Goal: Information Seeking & Learning: Find specific fact

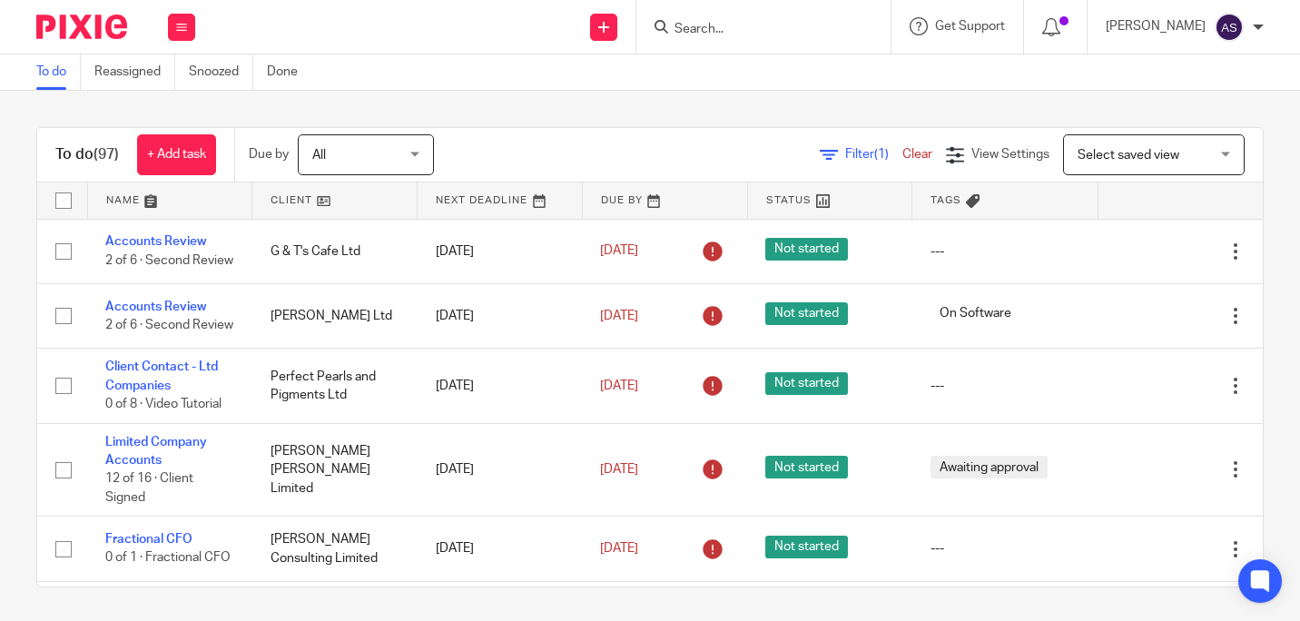
click at [791, 26] on input "Search" at bounding box center [754, 30] width 163 height 16
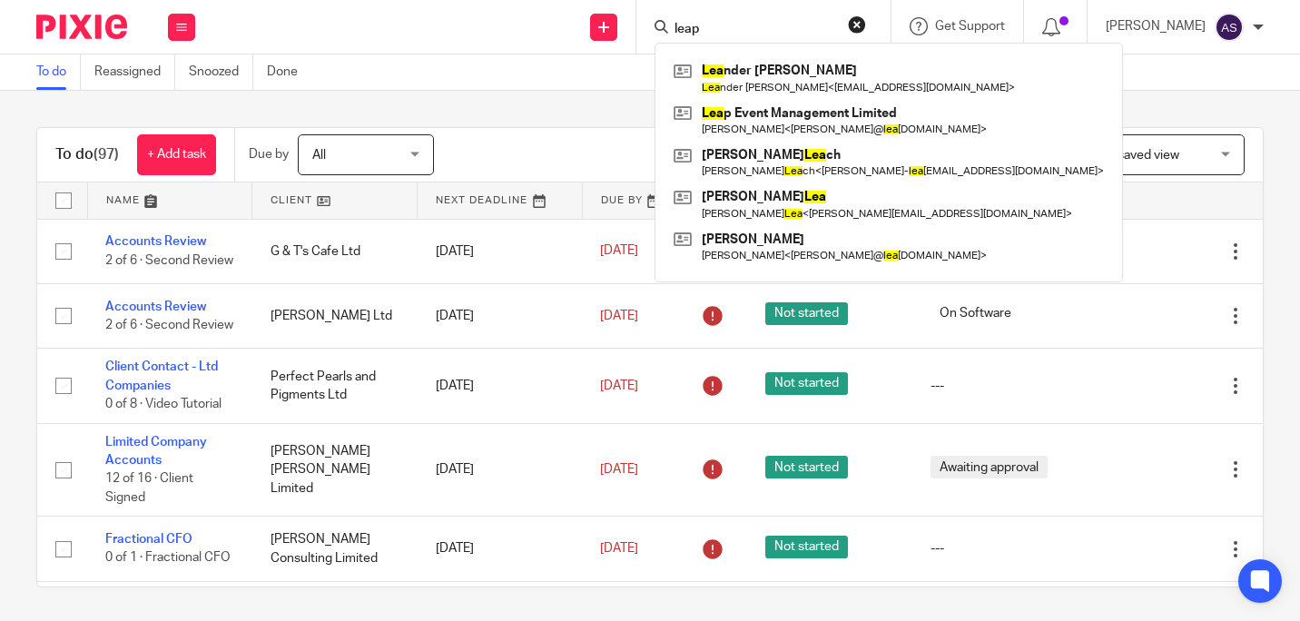
type input "leap"
click button "submit" at bounding box center [0, 0] width 0 height 0
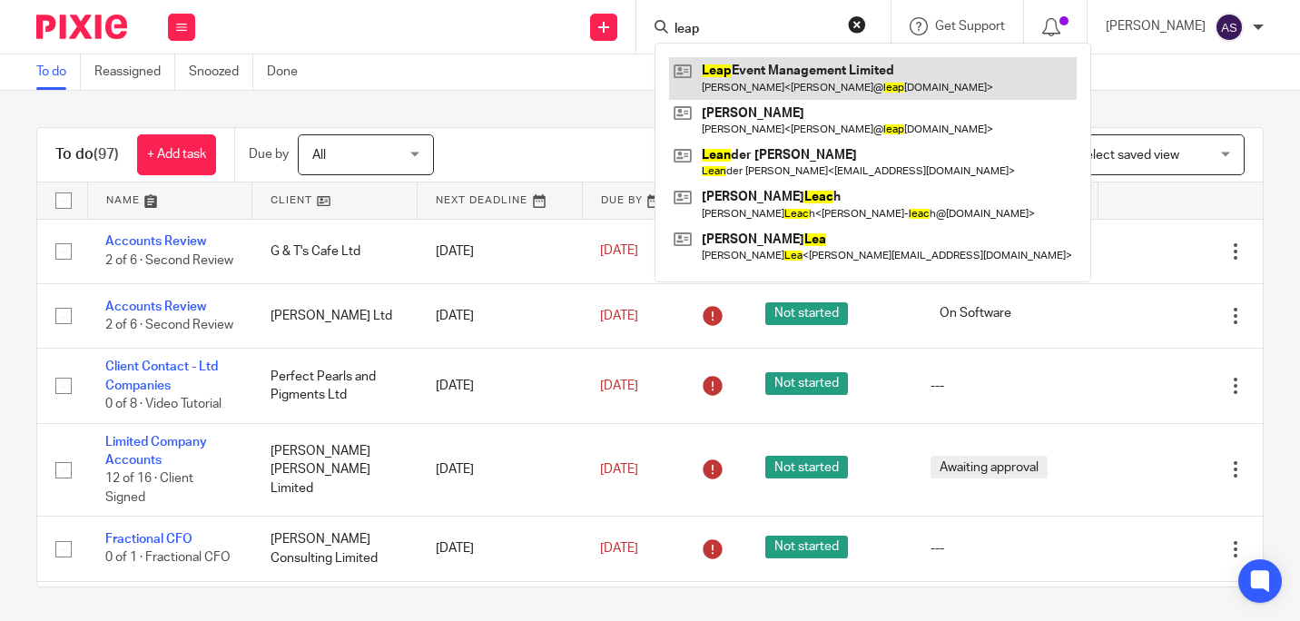
click at [840, 85] on link at bounding box center [873, 78] width 408 height 42
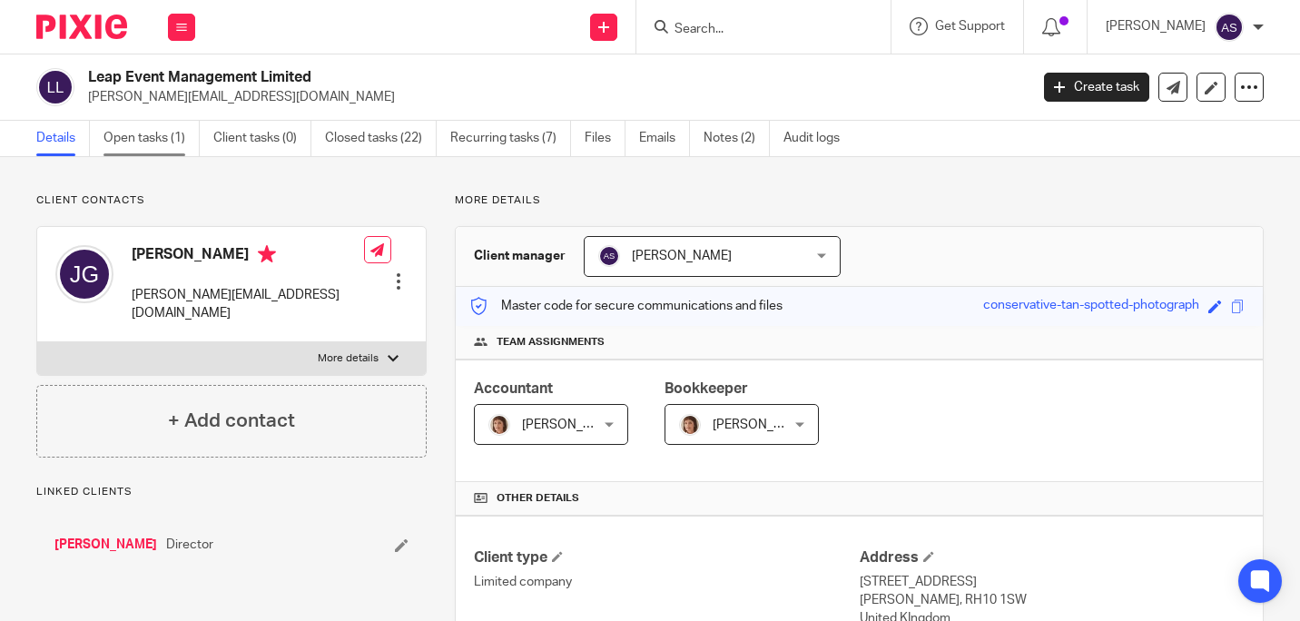
click at [147, 137] on link "Open tasks (1)" at bounding box center [151, 138] width 96 height 35
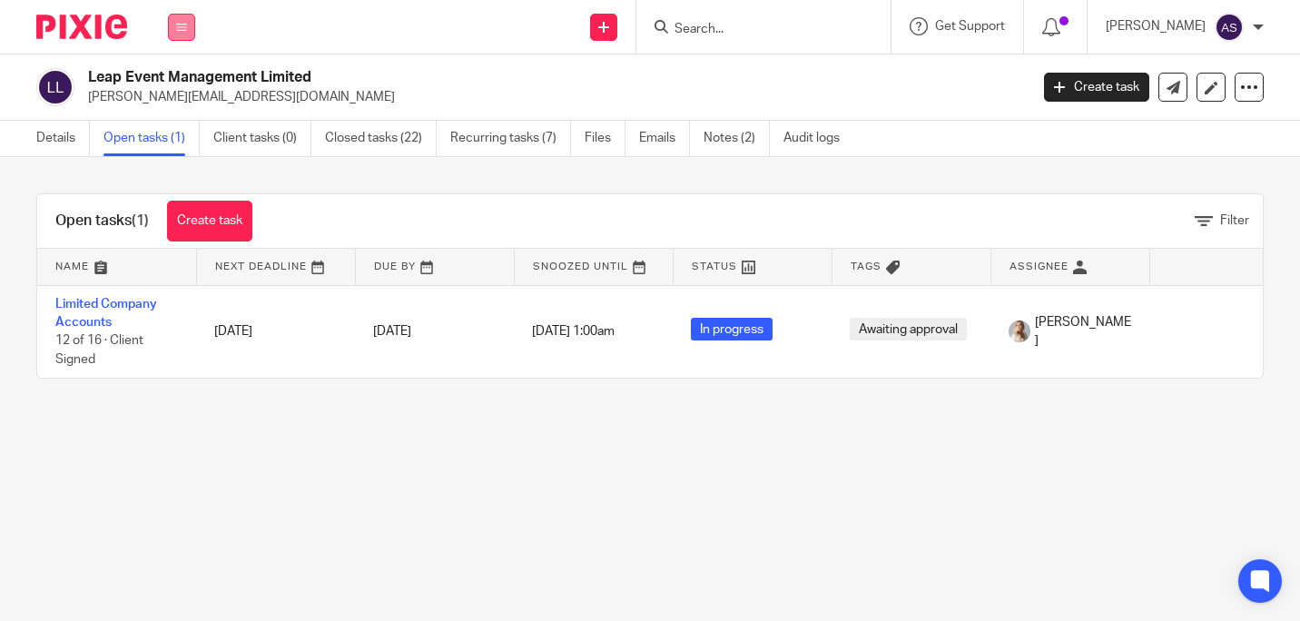
click at [172, 26] on button at bounding box center [181, 27] width 27 height 27
click at [187, 78] on li "Work" at bounding box center [181, 85] width 48 height 26
click at [172, 85] on link "Work" at bounding box center [171, 84] width 29 height 13
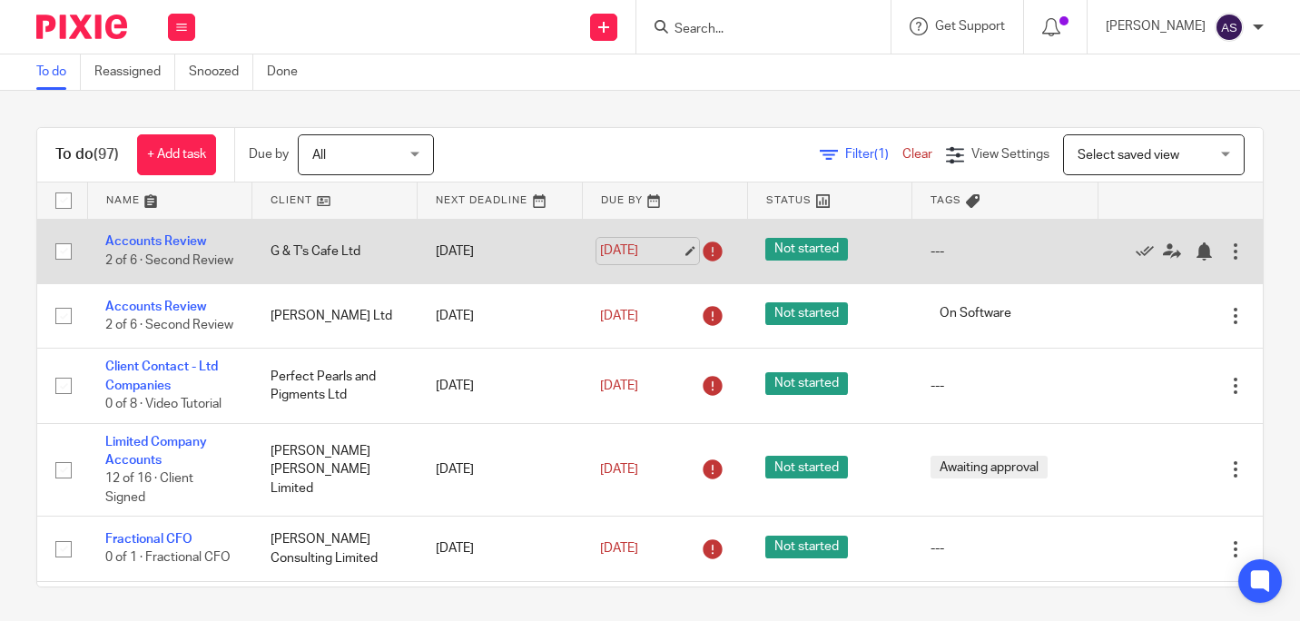
click at [673, 241] on link "24 Jul 2025" at bounding box center [641, 250] width 82 height 19
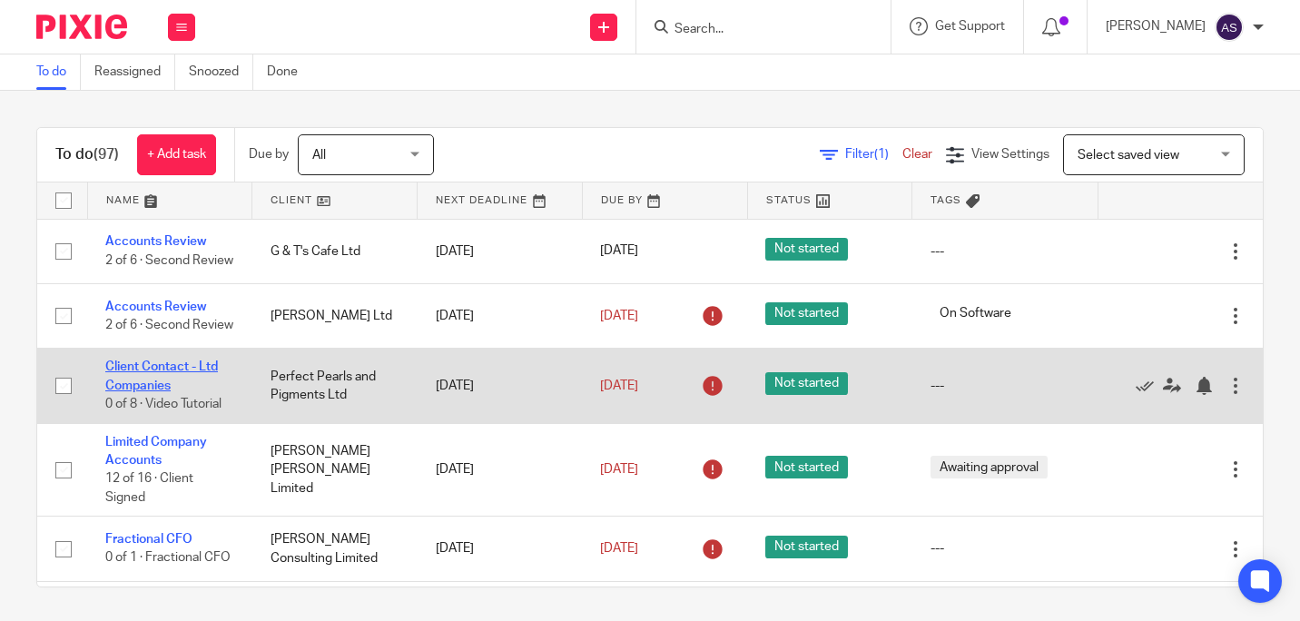
click at [163, 385] on link "Client Contact - Ltd Companies" at bounding box center [161, 375] width 113 height 31
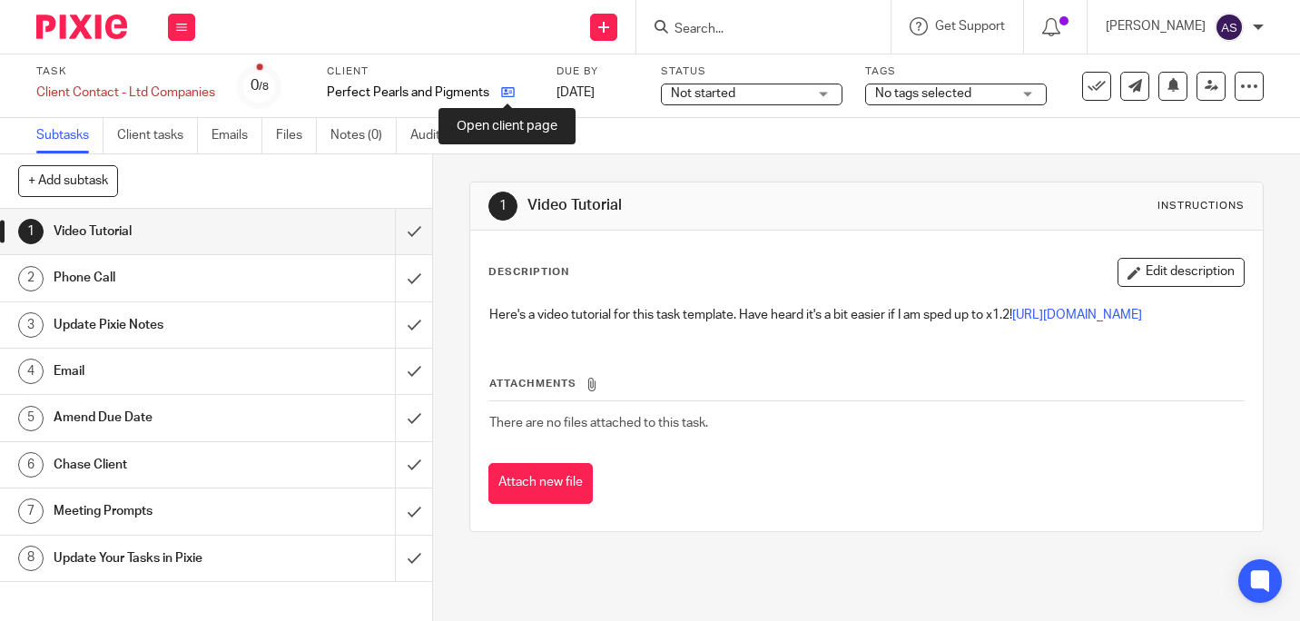
click at [503, 93] on icon at bounding box center [508, 92] width 14 height 14
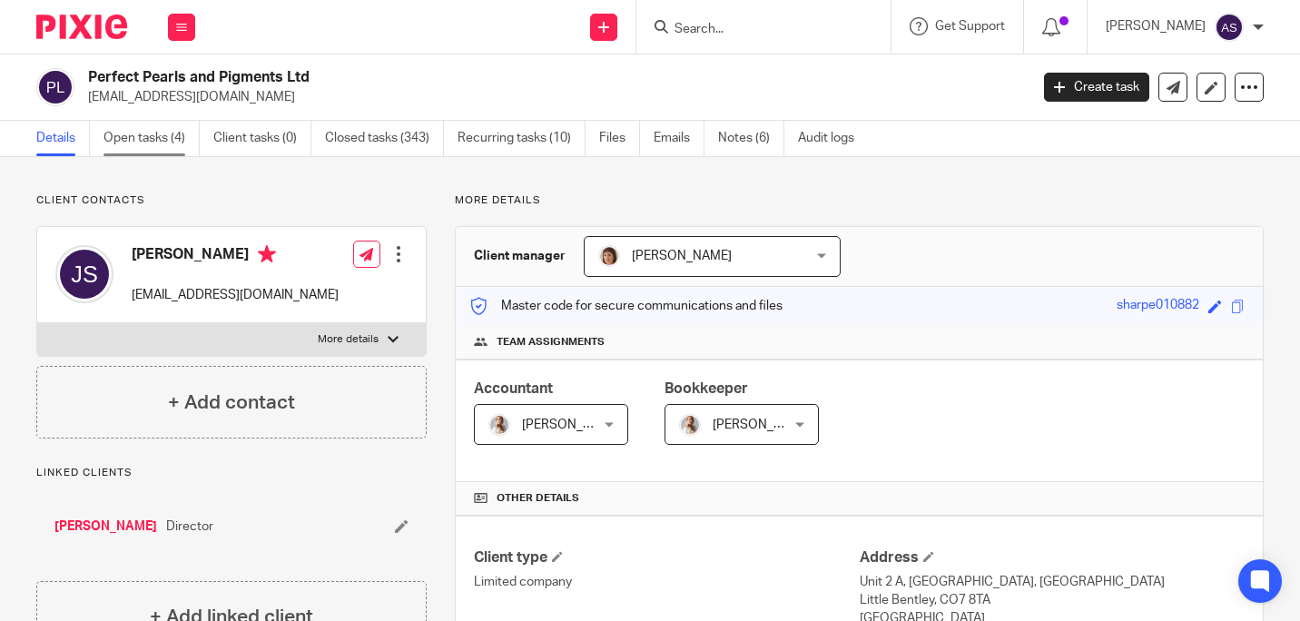
click at [137, 137] on link "Open tasks (4)" at bounding box center [151, 138] width 96 height 35
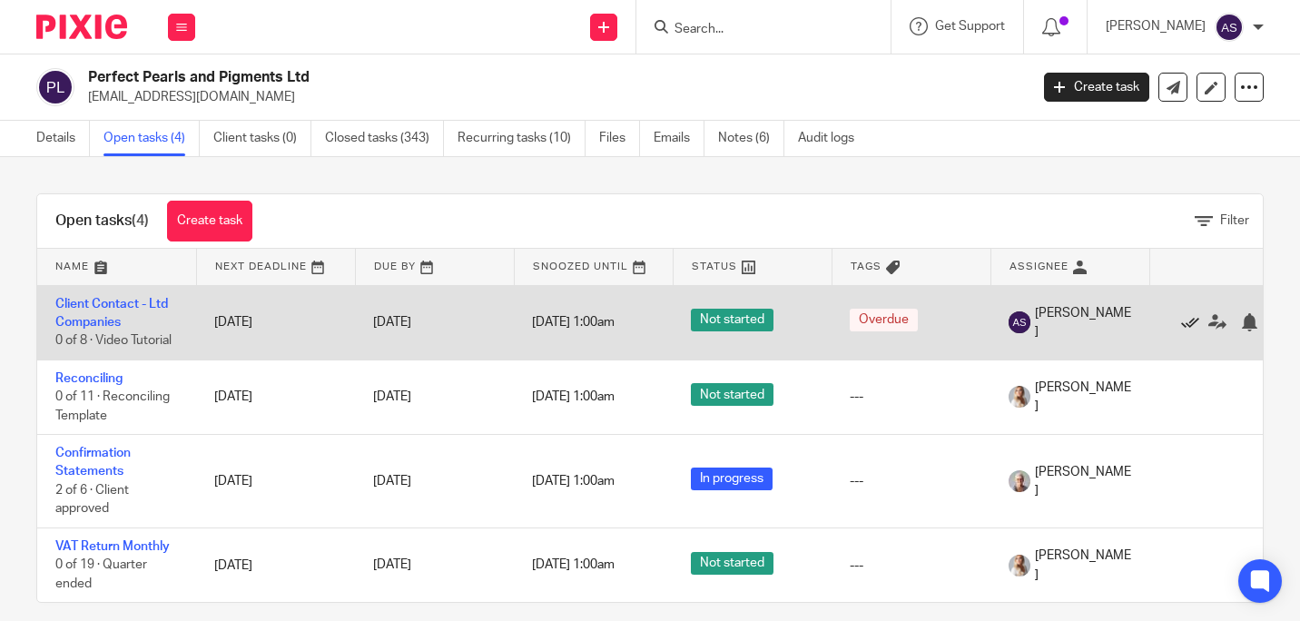
click at [1189, 320] on icon at bounding box center [1190, 322] width 18 height 18
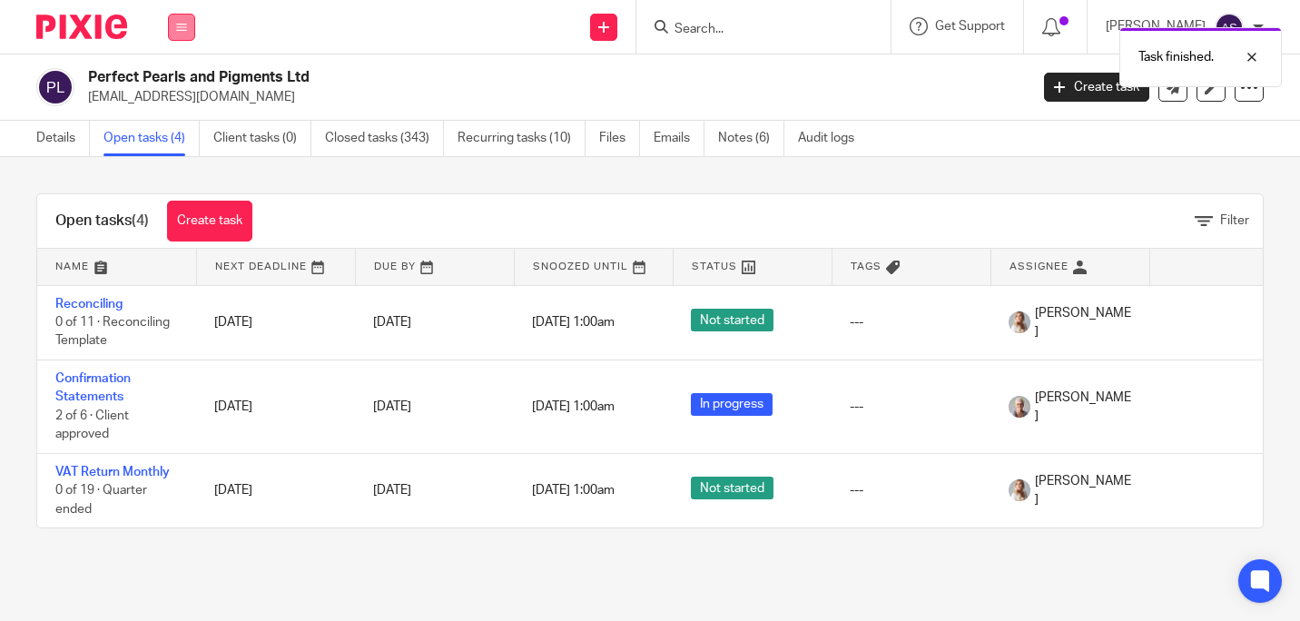
click at [180, 29] on icon at bounding box center [181, 27] width 11 height 11
click at [162, 81] on link "Work" at bounding box center [171, 84] width 29 height 13
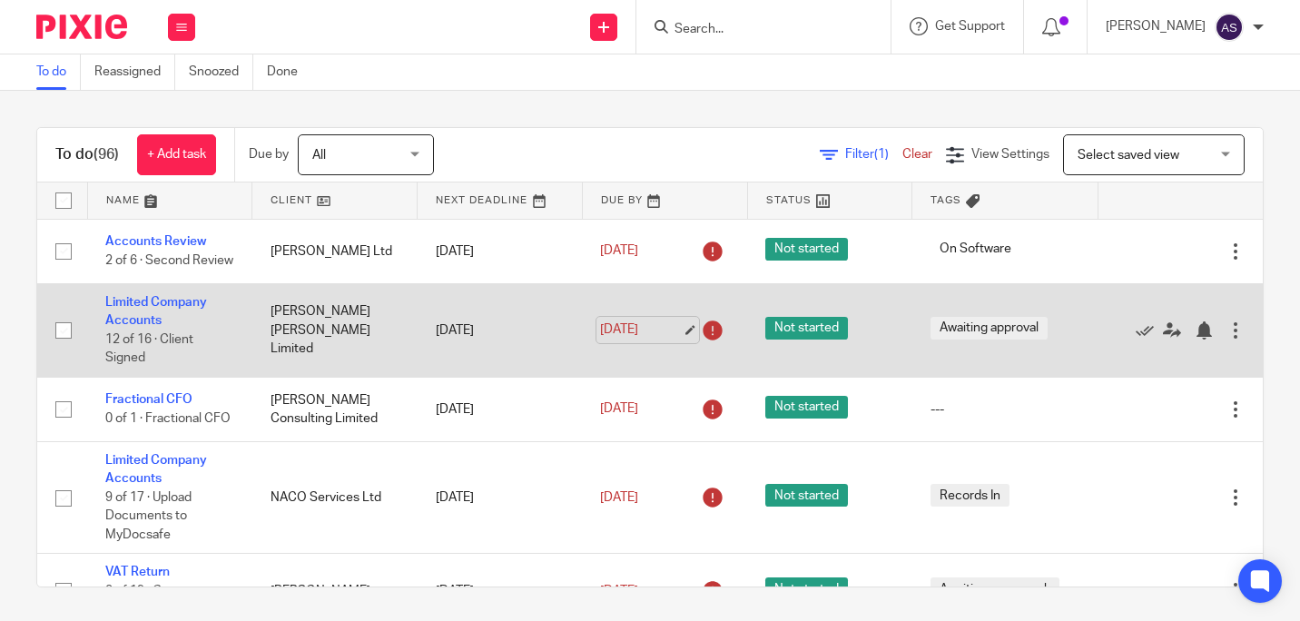
click at [670, 325] on link "31 Jul 2025" at bounding box center [641, 329] width 82 height 19
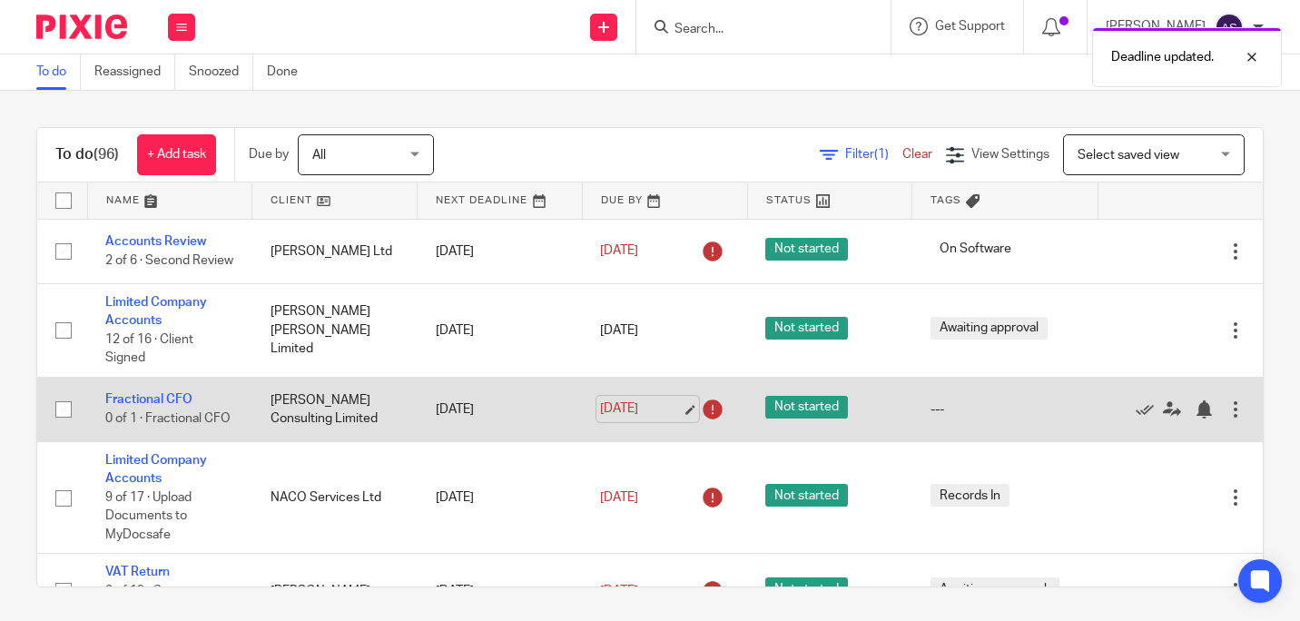
click at [675, 402] on link "31 Jul 2025" at bounding box center [641, 408] width 82 height 19
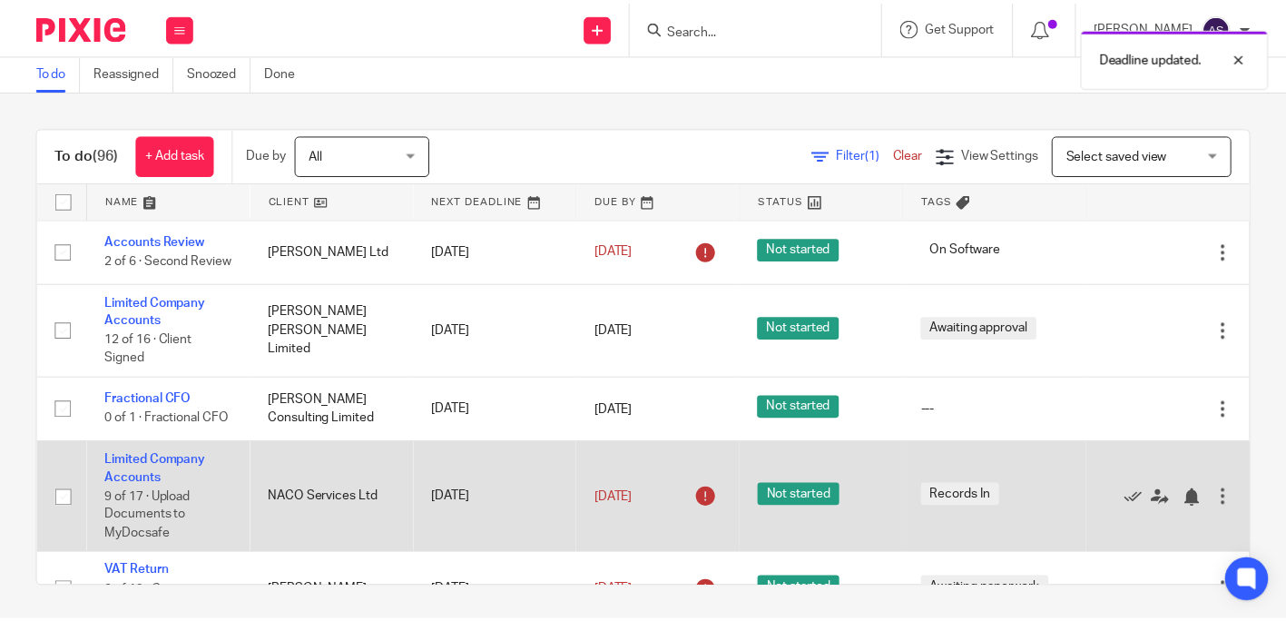
scroll to position [91, 0]
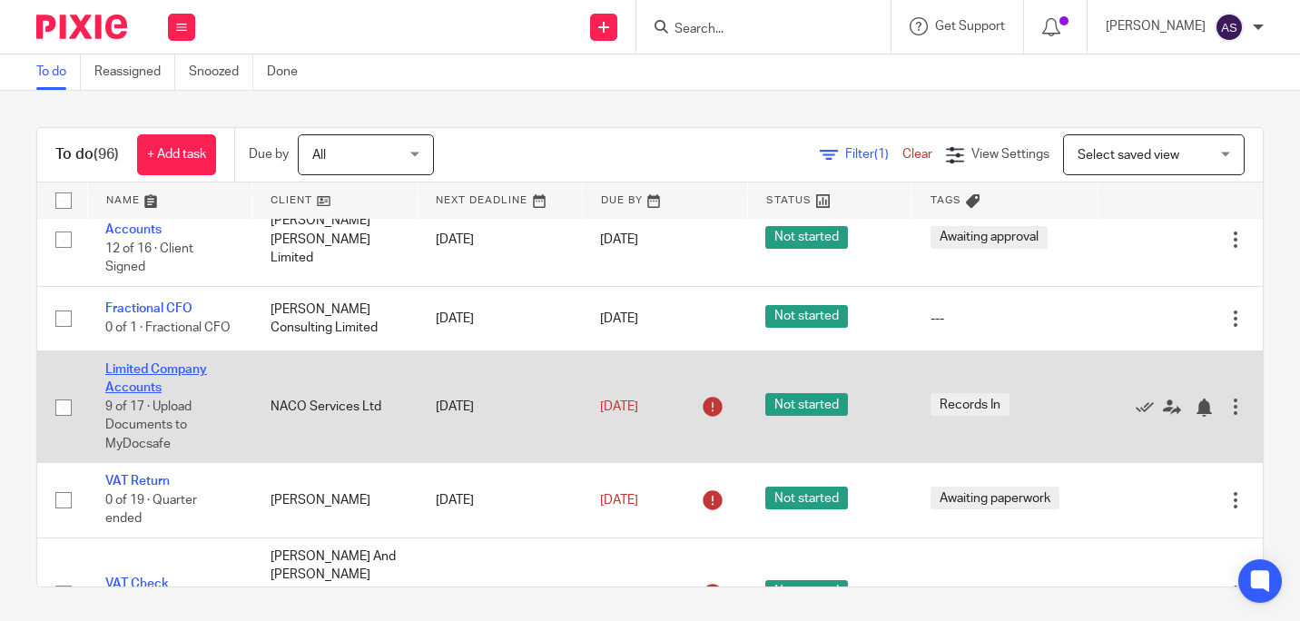
click at [136, 392] on link "Limited Company Accounts" at bounding box center [156, 378] width 102 height 31
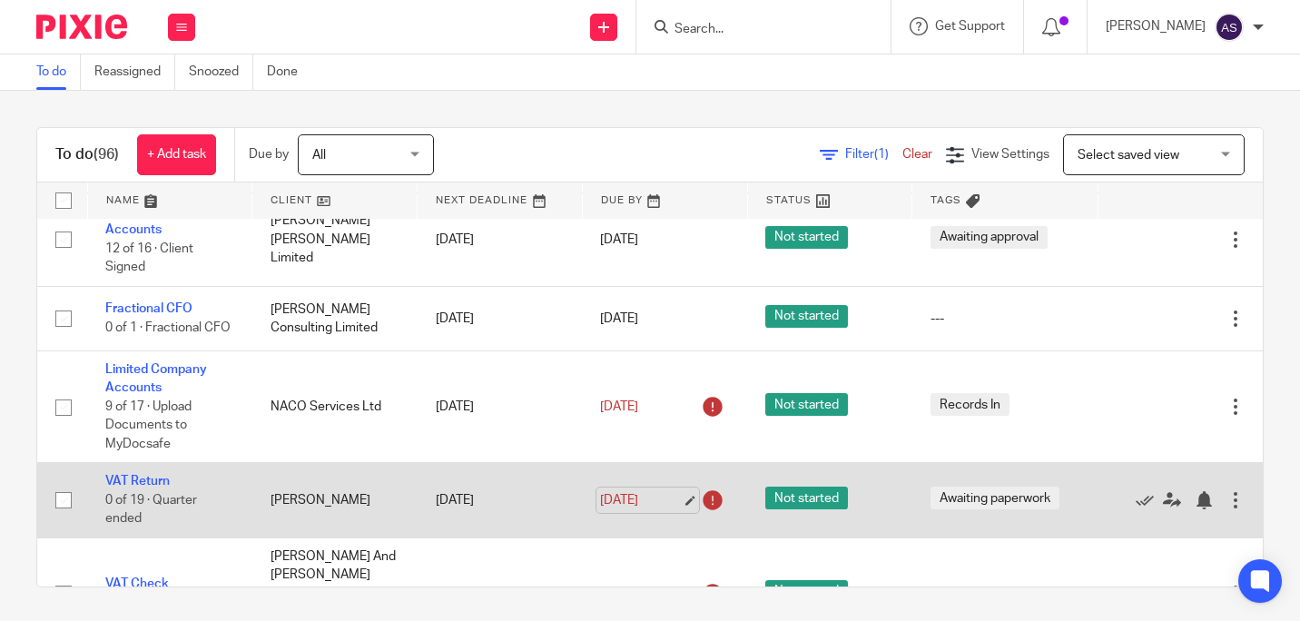
click at [670, 501] on link "6 Aug 2025" at bounding box center [641, 500] width 82 height 19
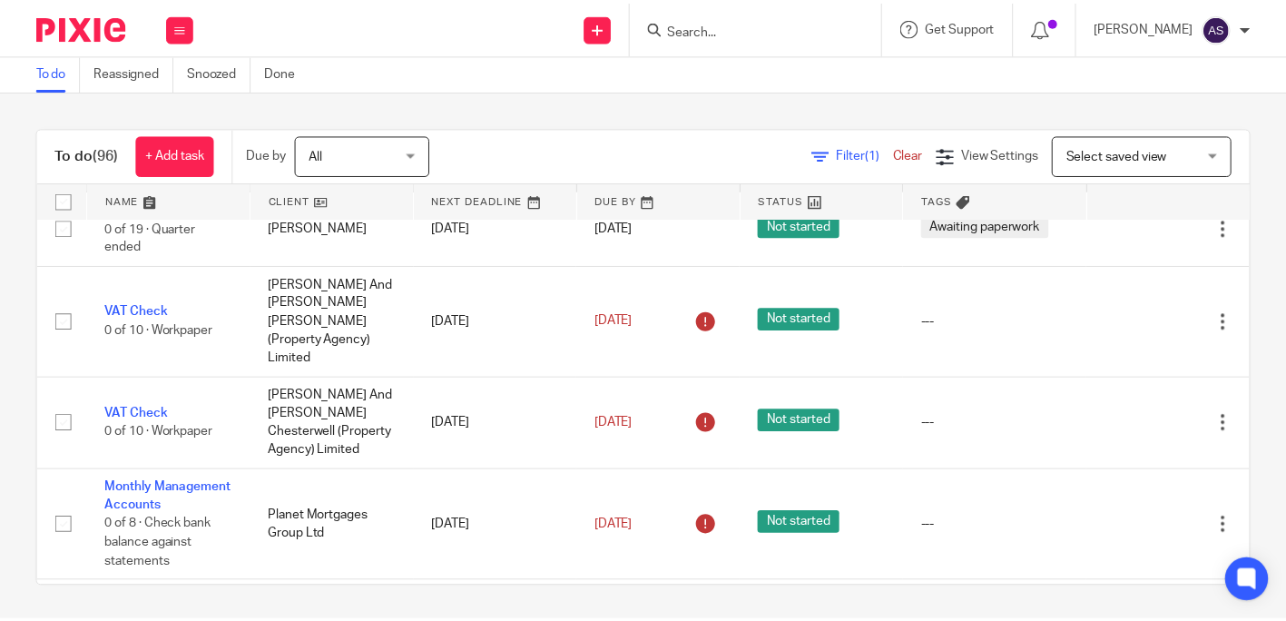
scroll to position [454, 0]
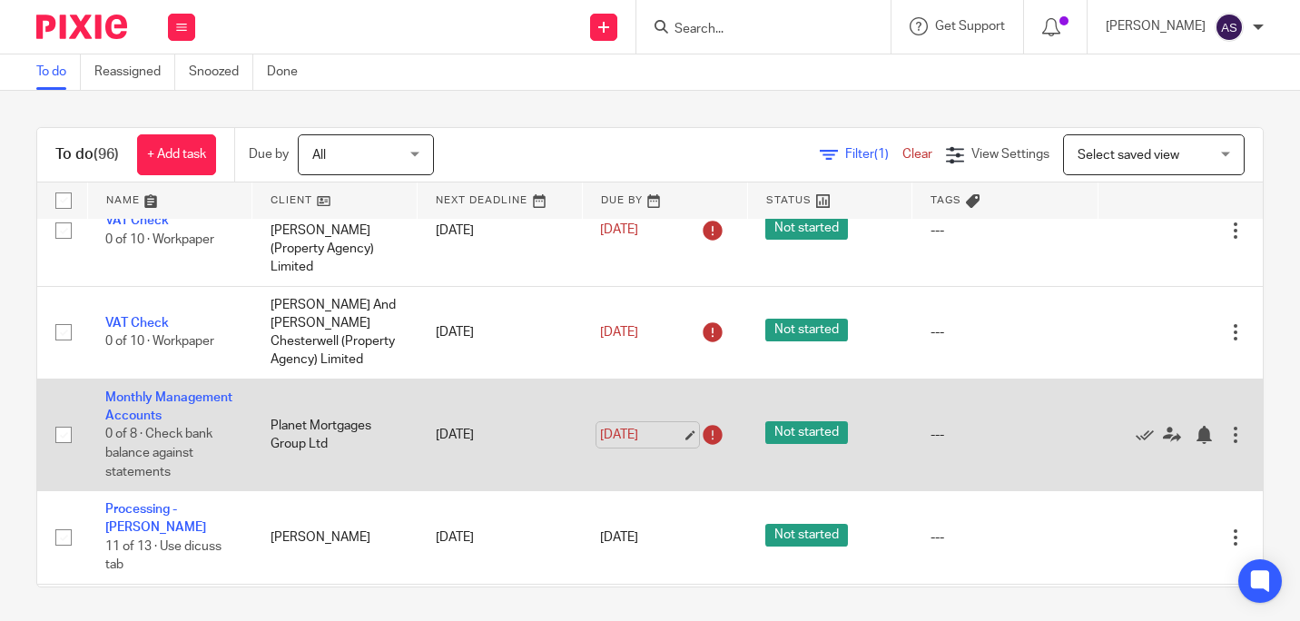
click at [666, 426] on link "10 Aug 2025" at bounding box center [641, 435] width 82 height 19
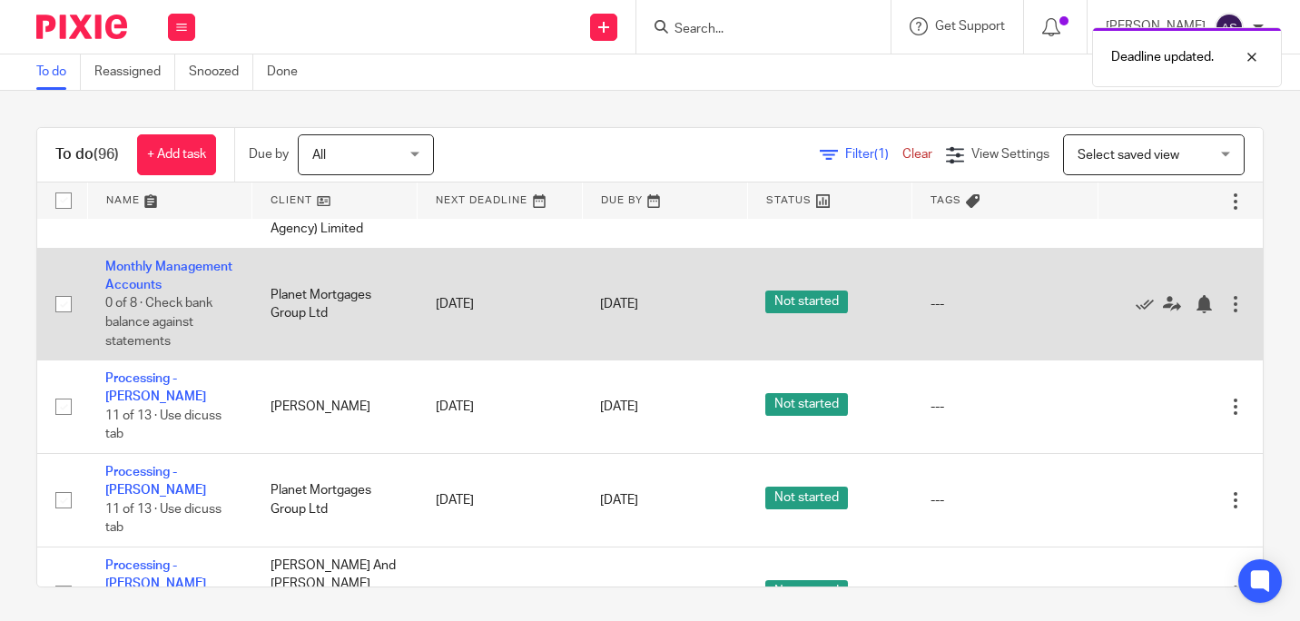
scroll to position [635, 0]
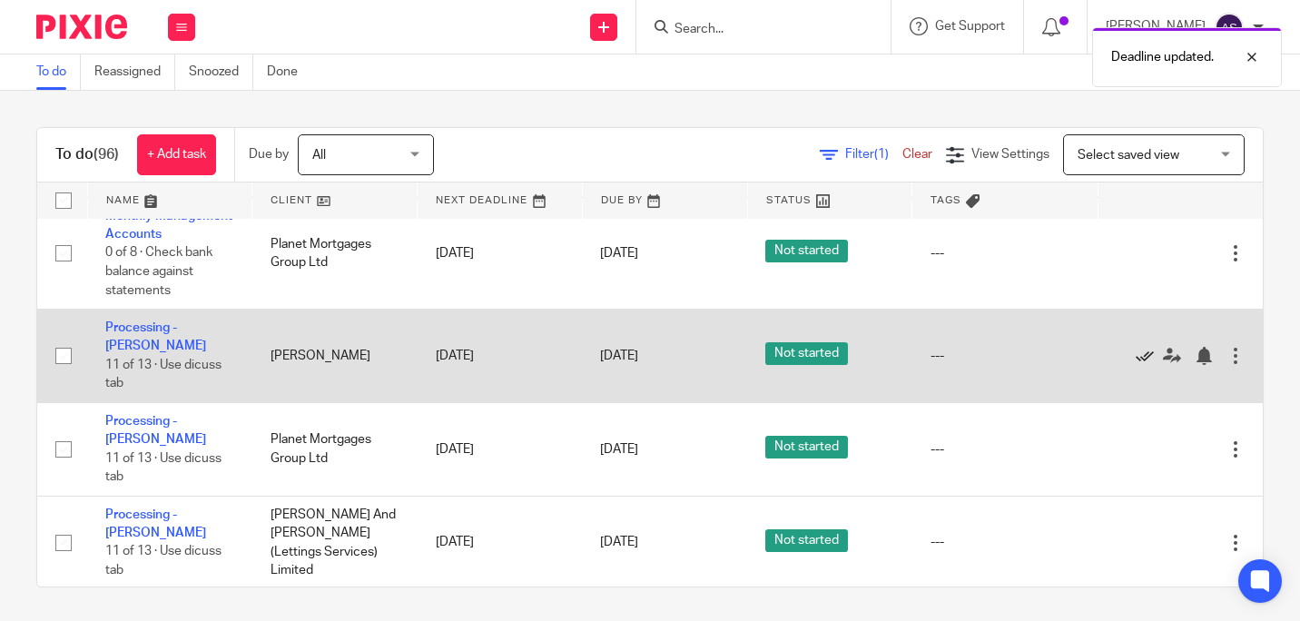
click at [1136, 347] on icon at bounding box center [1145, 356] width 18 height 18
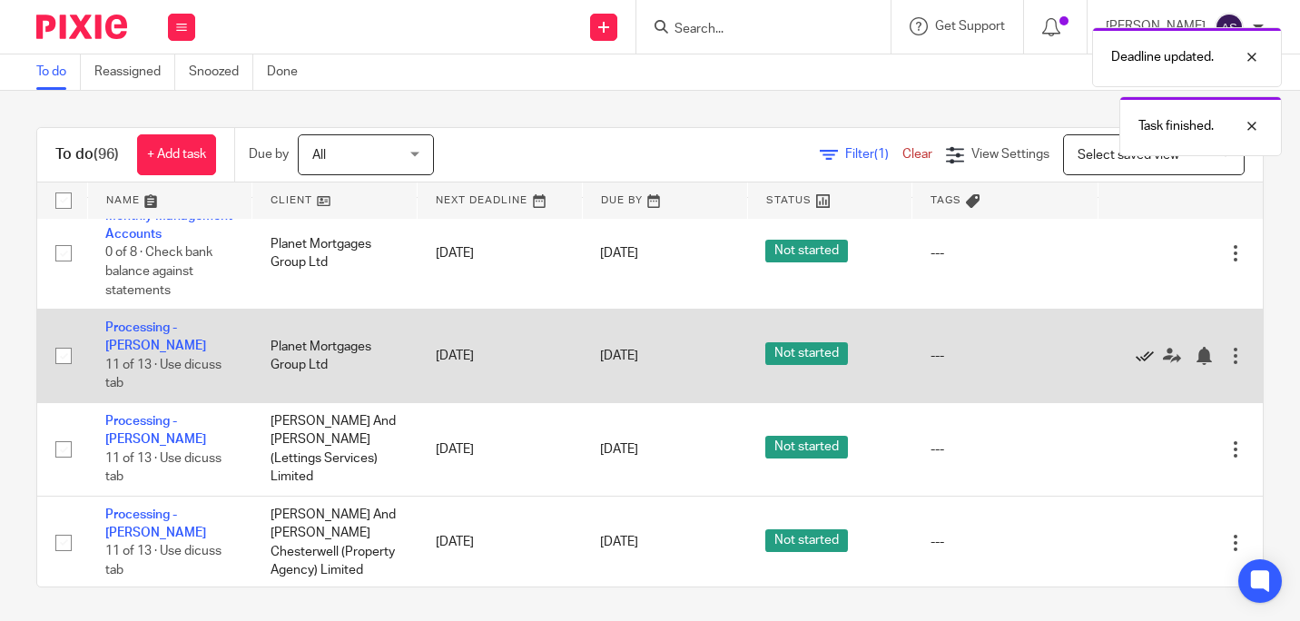
click at [1136, 347] on icon at bounding box center [1145, 356] width 18 height 18
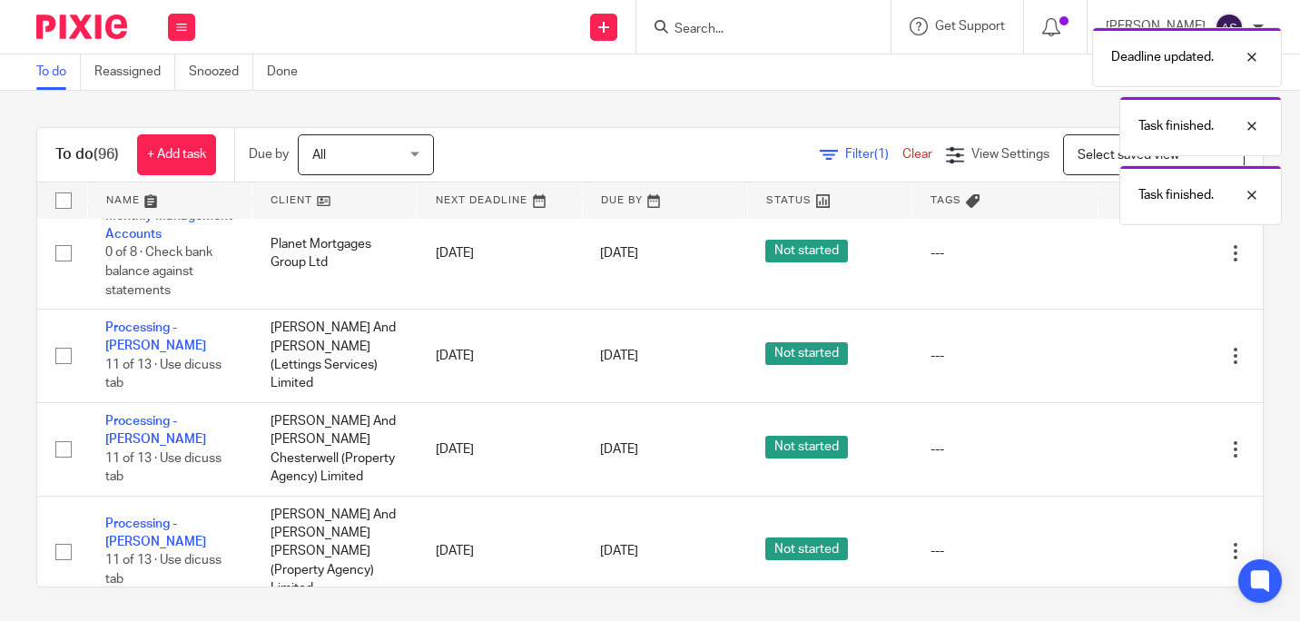
click at [1136, 347] on icon at bounding box center [1145, 356] width 18 height 18
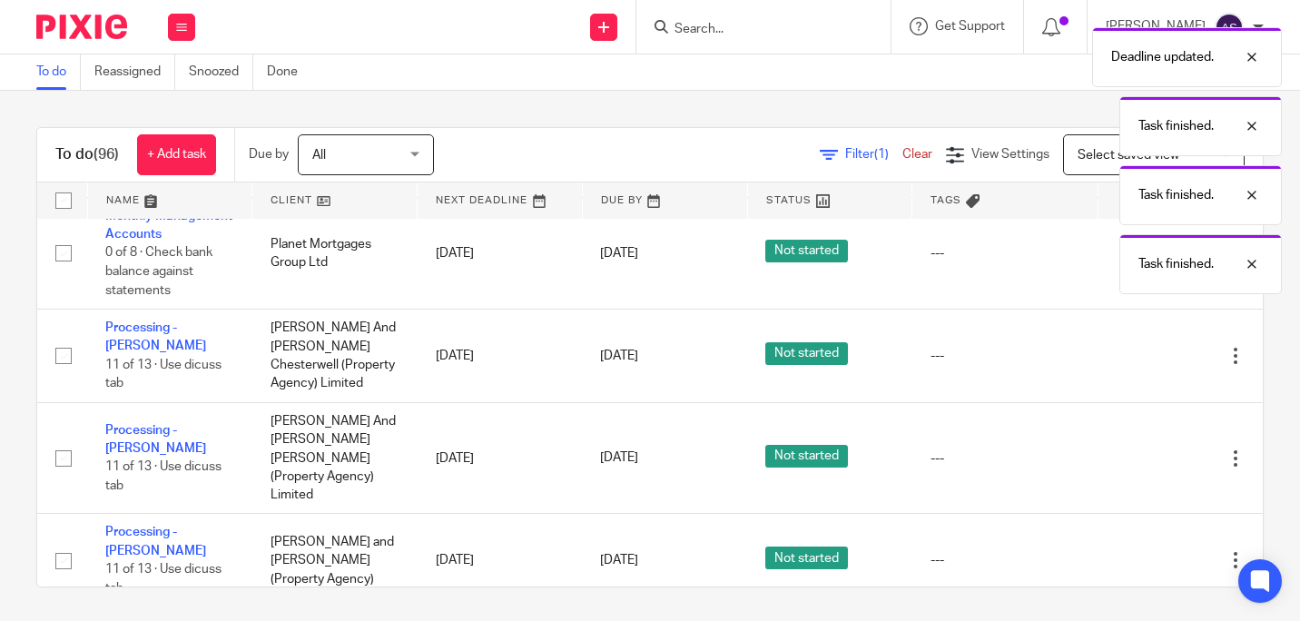
click at [1116, 343] on div "Edit task Delete" at bounding box center [1180, 355] width 129 height 45
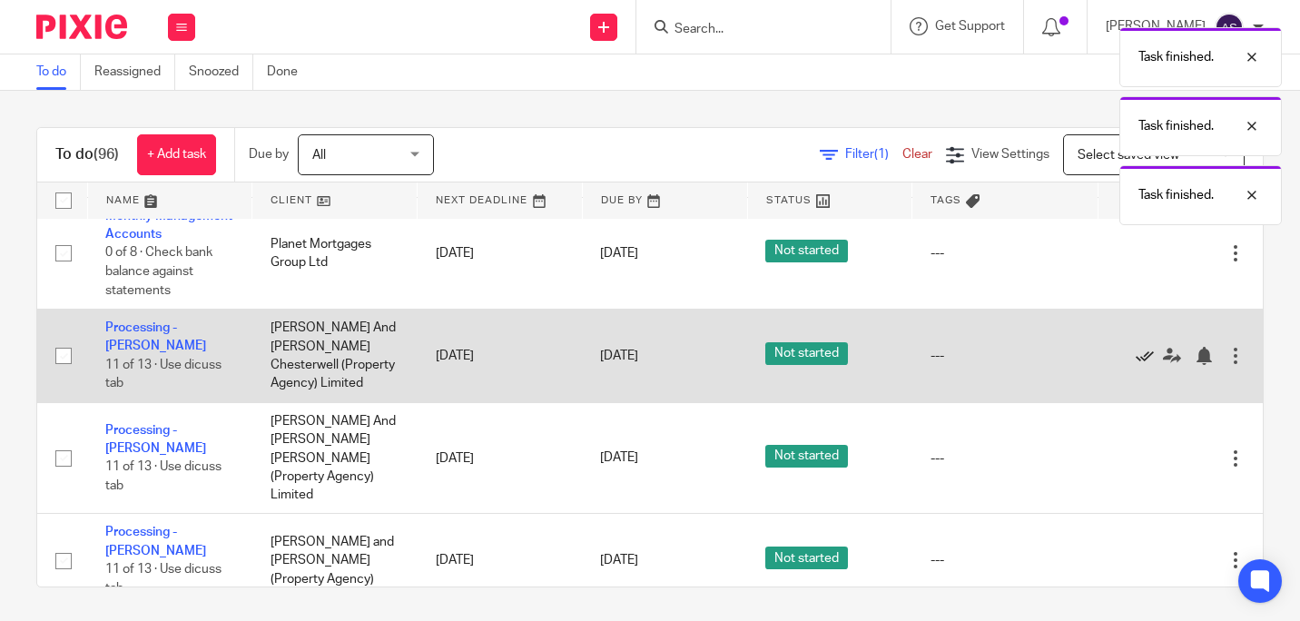
click at [1136, 350] on icon at bounding box center [1145, 356] width 18 height 18
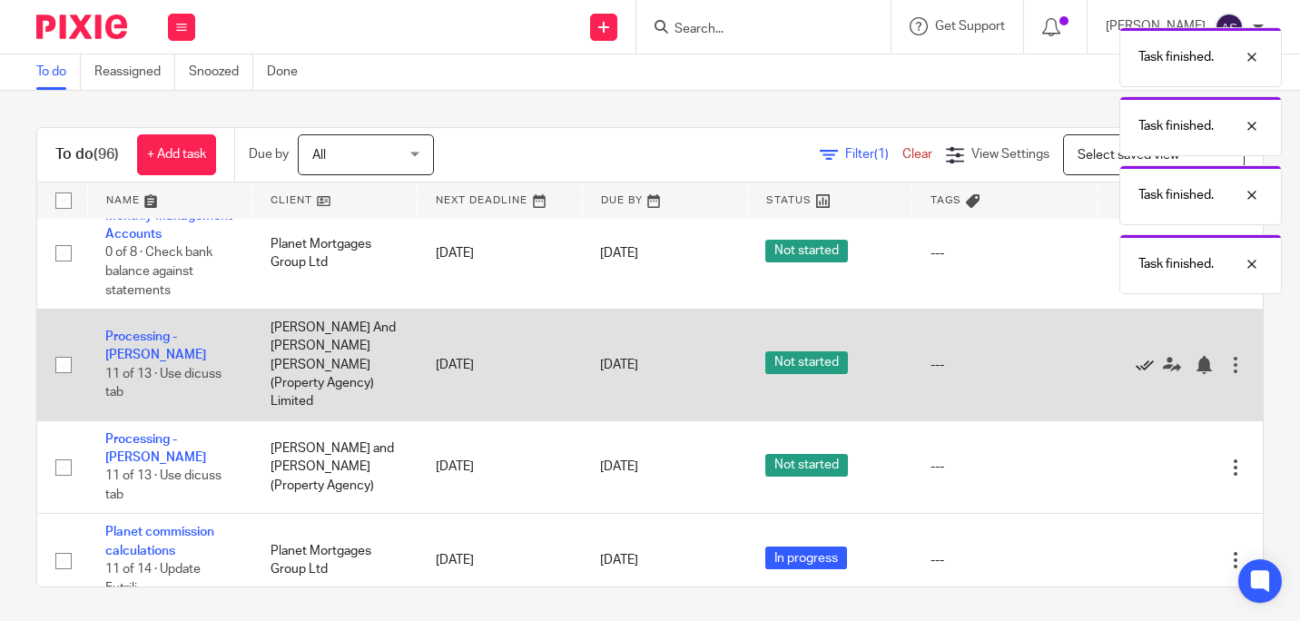
click at [1136, 356] on icon at bounding box center [1145, 365] width 18 height 18
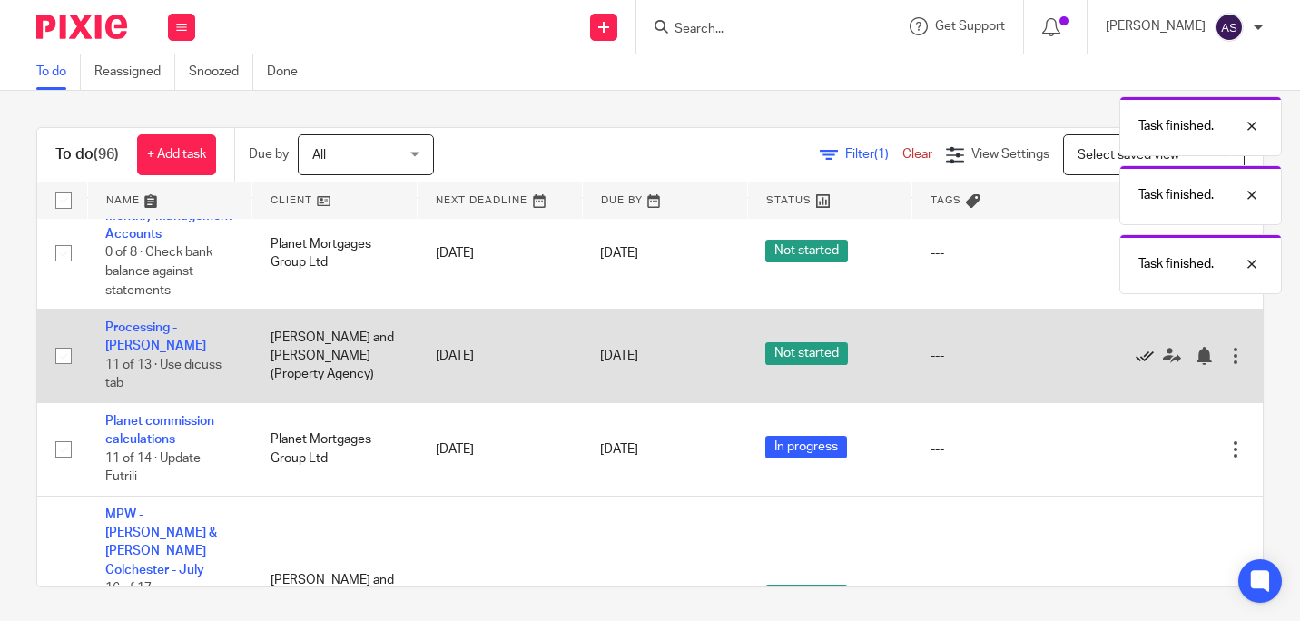
click at [1136, 347] on icon at bounding box center [1145, 356] width 18 height 18
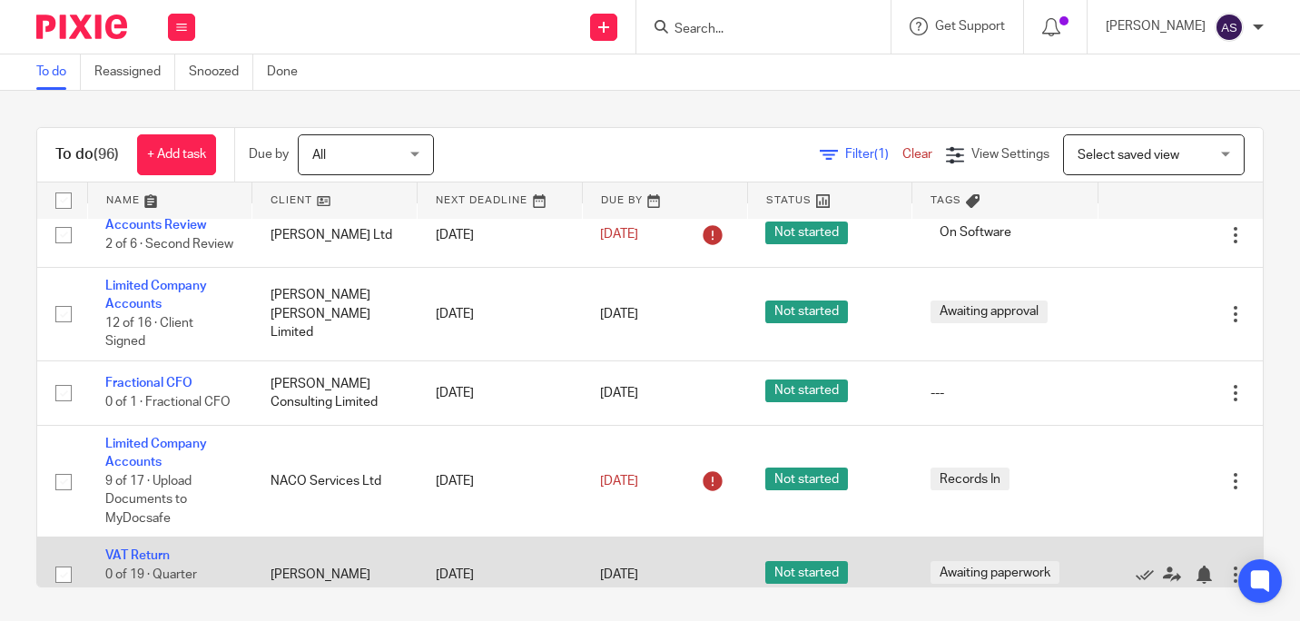
scroll to position [0, 0]
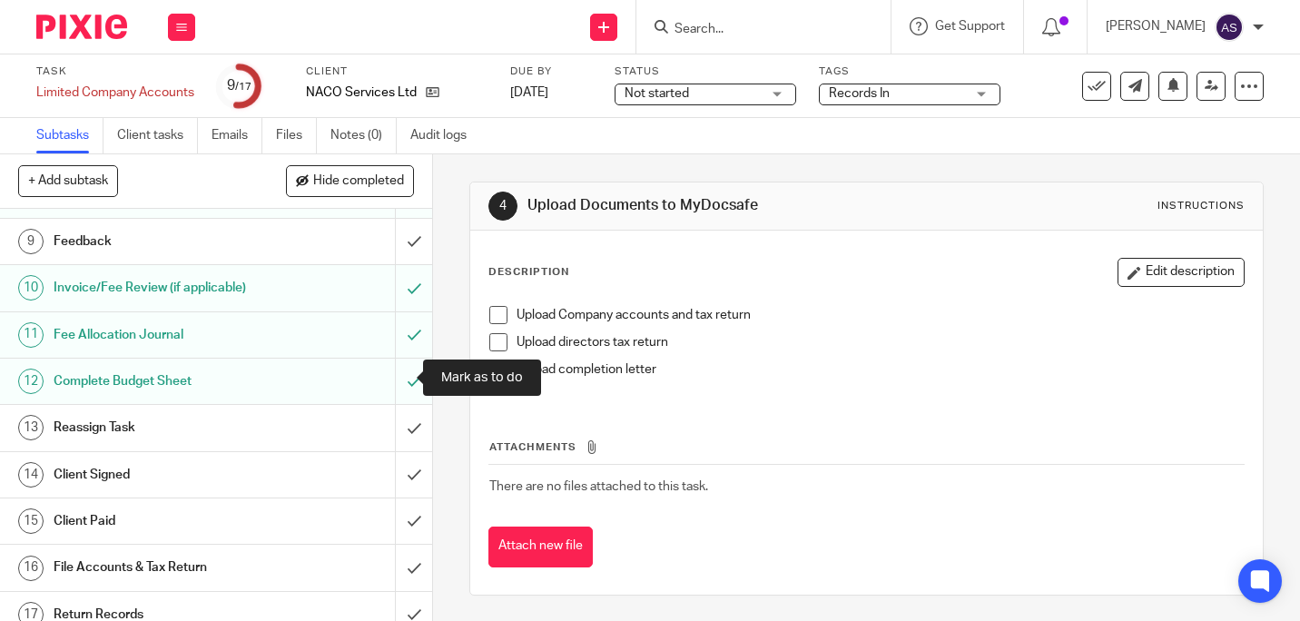
scroll to position [380, 0]
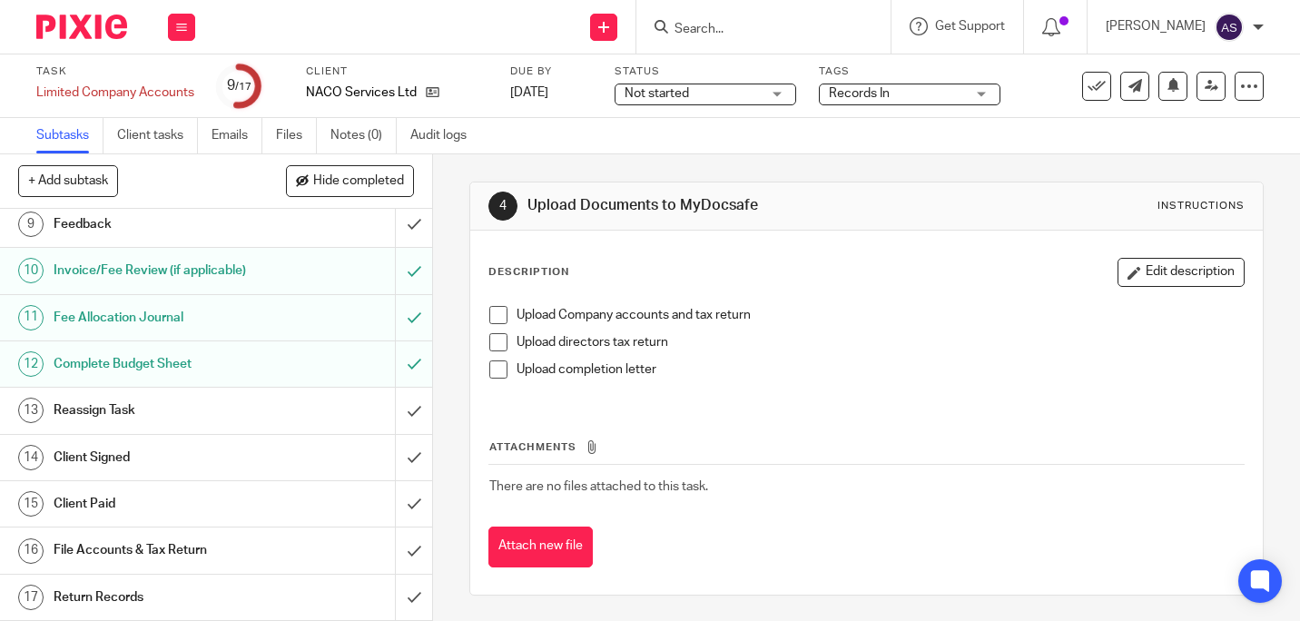
click at [664, 97] on span "Not started" at bounding box center [656, 93] width 64 height 13
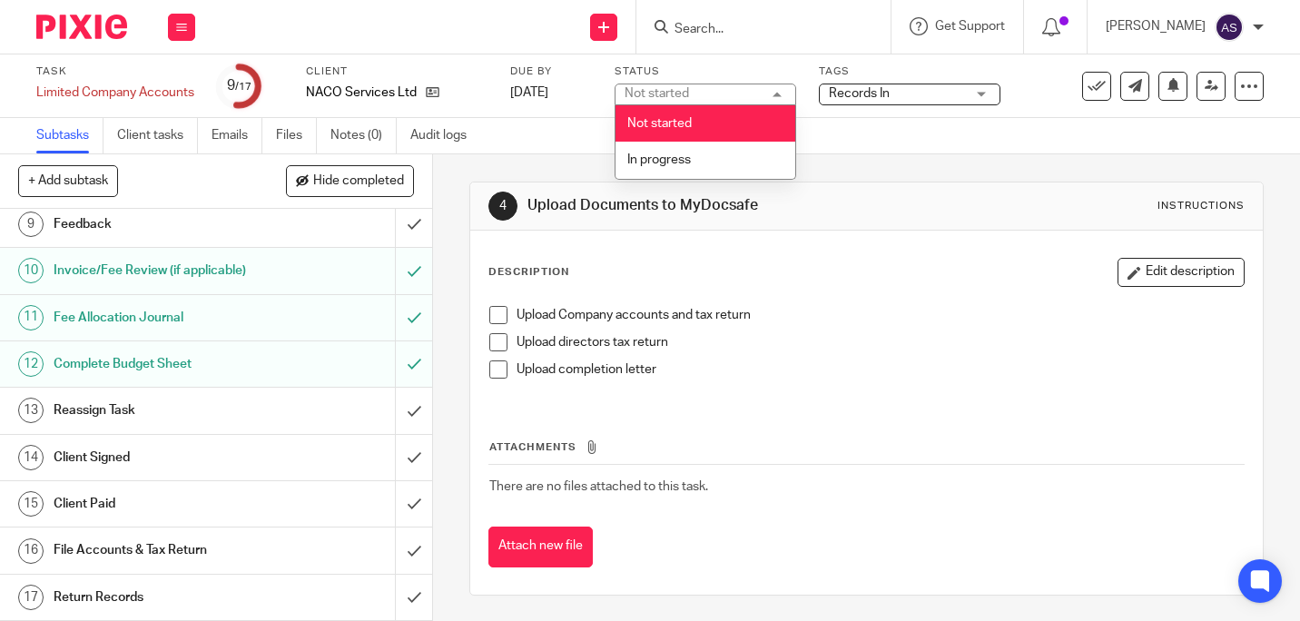
click at [732, 86] on div "Not started Not started" at bounding box center [706, 95] width 182 height 22
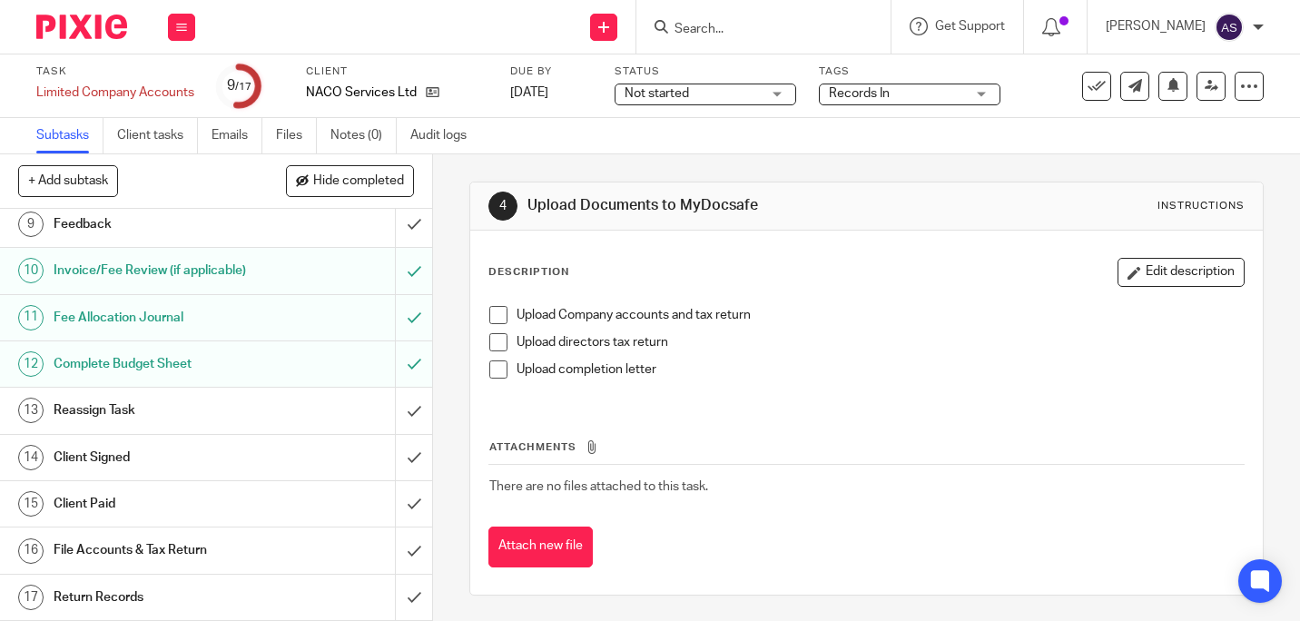
click at [784, 90] on div "Not started Not started" at bounding box center [706, 95] width 182 height 22
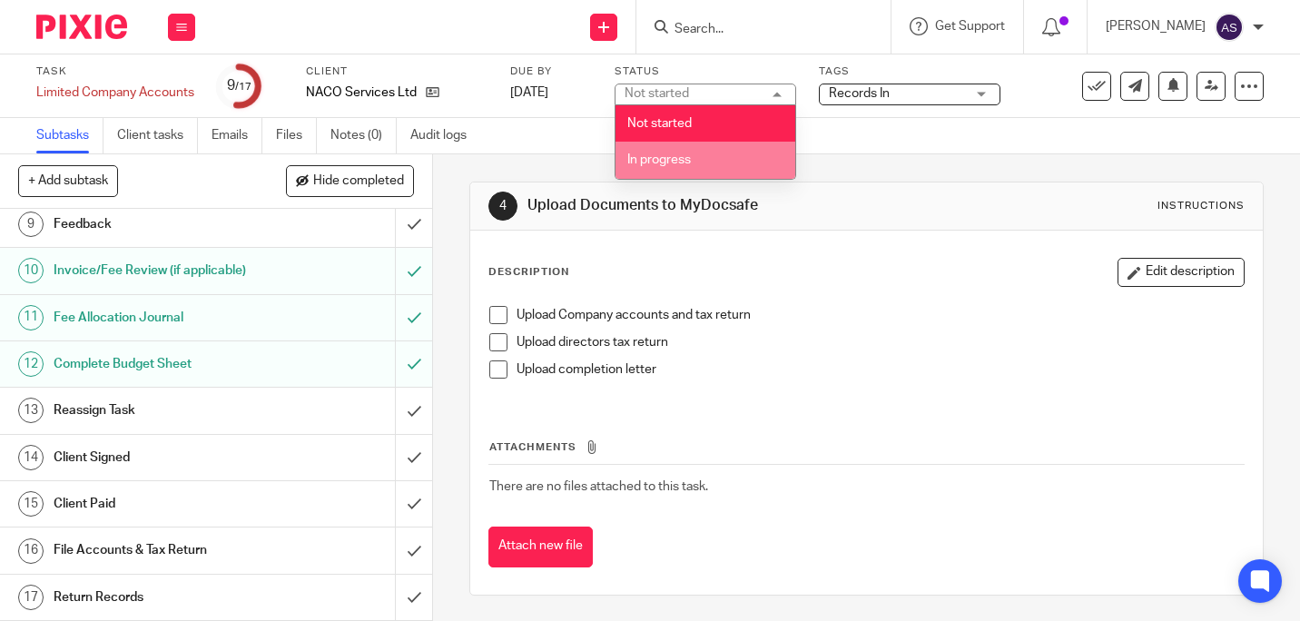
click at [659, 159] on span "In progress" at bounding box center [659, 159] width 64 height 13
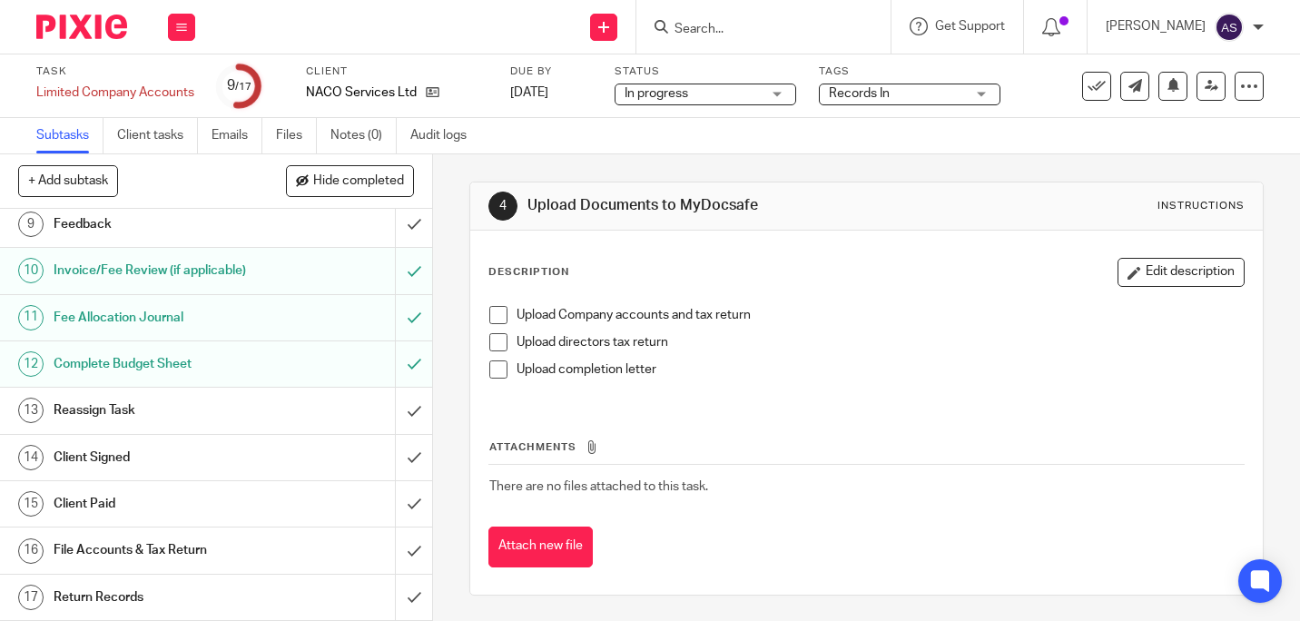
click at [880, 102] on span "Records In" at bounding box center [897, 93] width 136 height 19
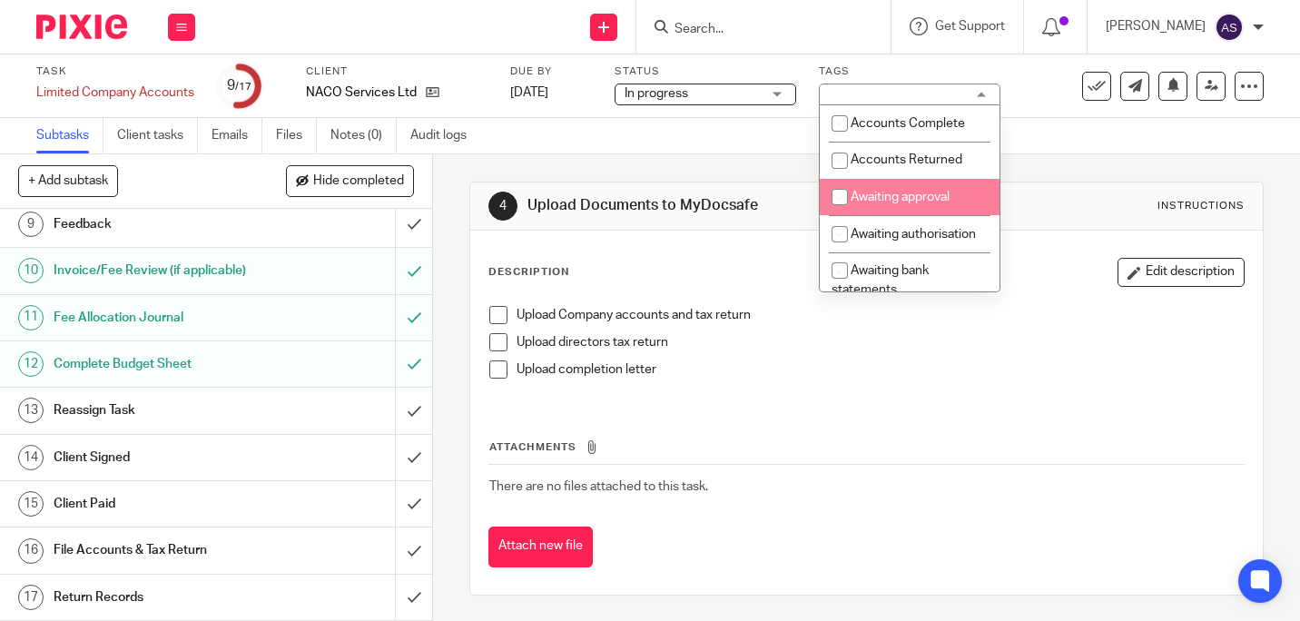
click at [928, 196] on span "Awaiting approval" at bounding box center [900, 197] width 99 height 13
checkbox input "true"
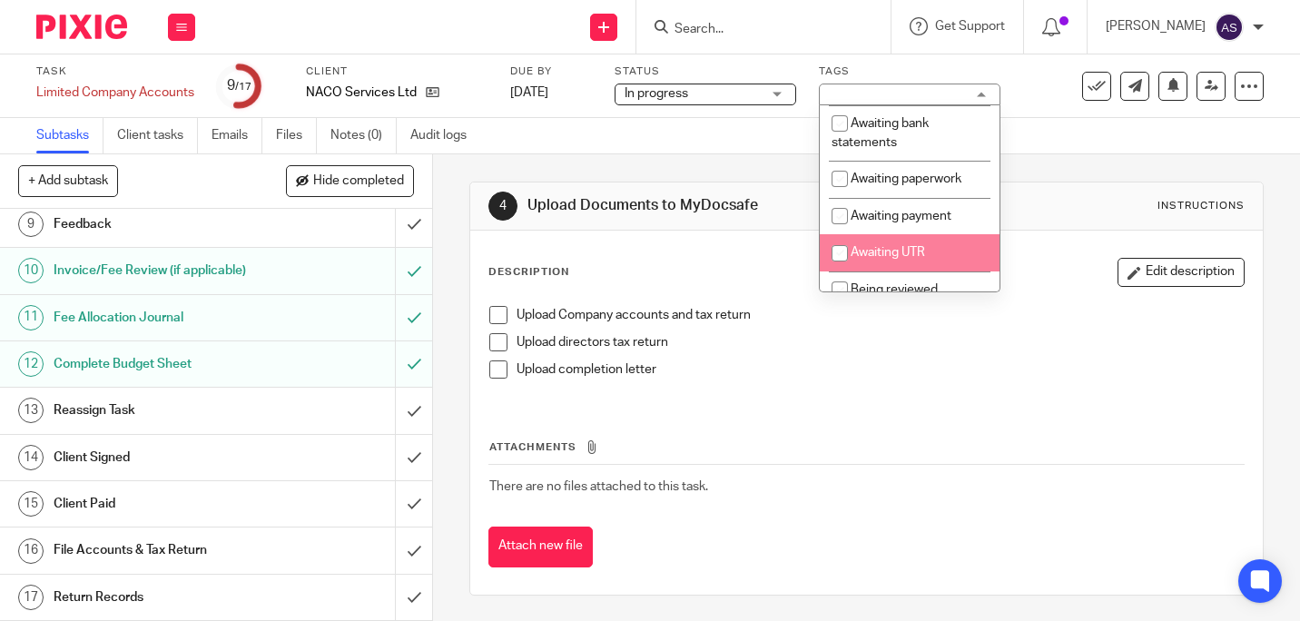
scroll to position [182, 0]
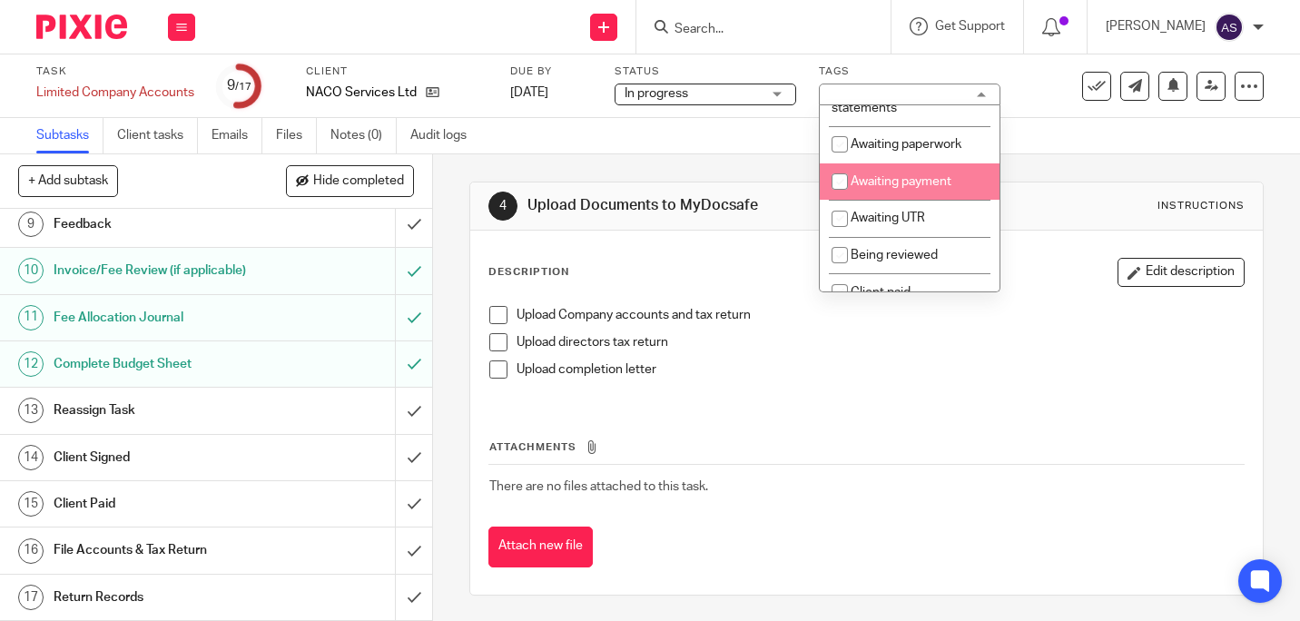
click at [913, 188] on span "Awaiting payment" at bounding box center [901, 181] width 101 height 13
checkbox input "true"
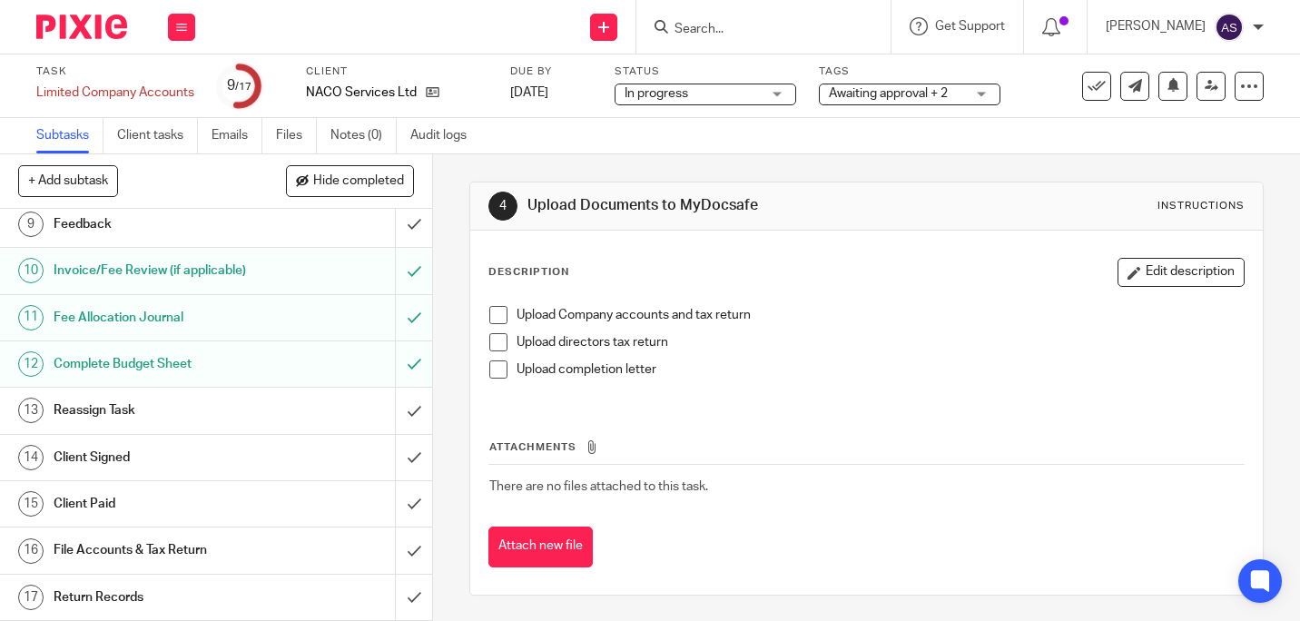
click at [747, 129] on div "Subtasks Client tasks Emails Files Notes (0) Audit logs" at bounding box center [650, 136] width 1300 height 36
click at [1204, 85] on icon at bounding box center [1211, 86] width 14 height 14
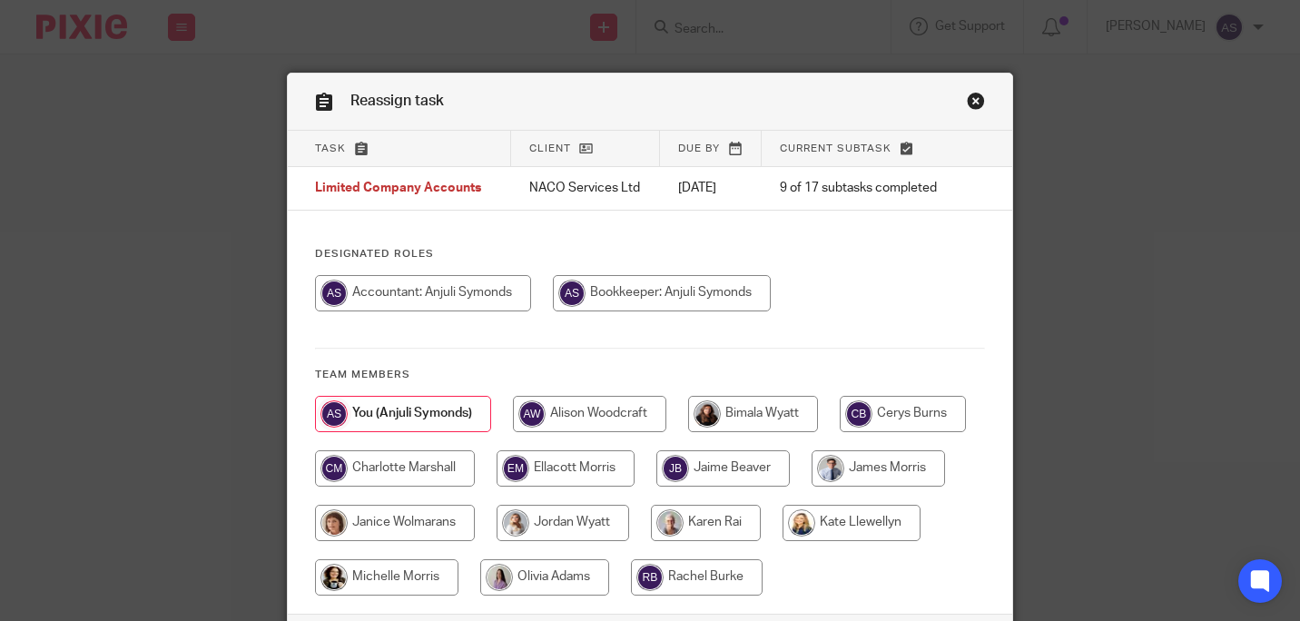
click at [629, 518] on input "radio" at bounding box center [563, 523] width 133 height 36
radio input "true"
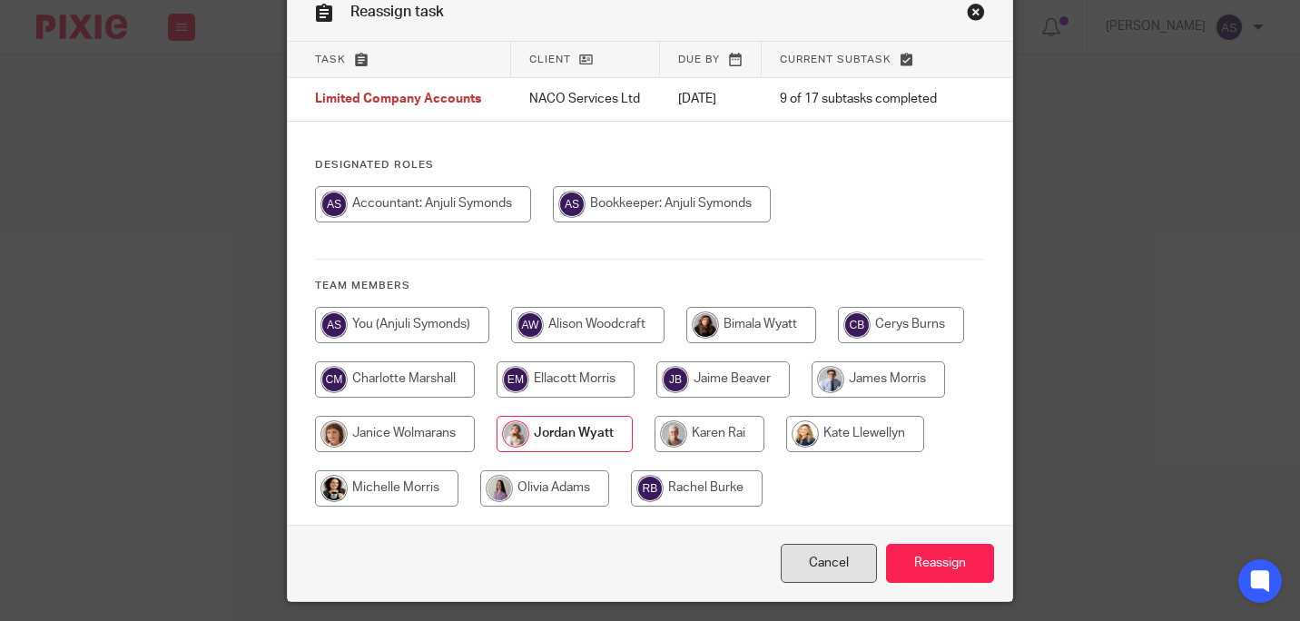
scroll to position [143, 0]
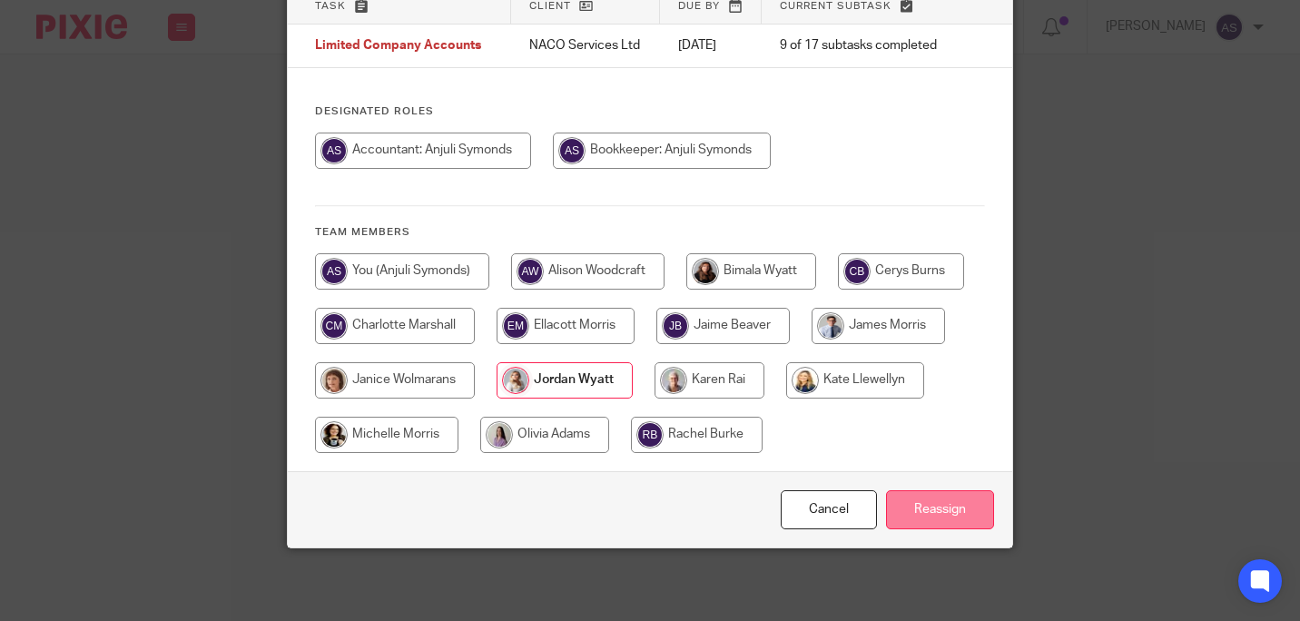
click at [939, 504] on input "Reassign" at bounding box center [940, 509] width 108 height 39
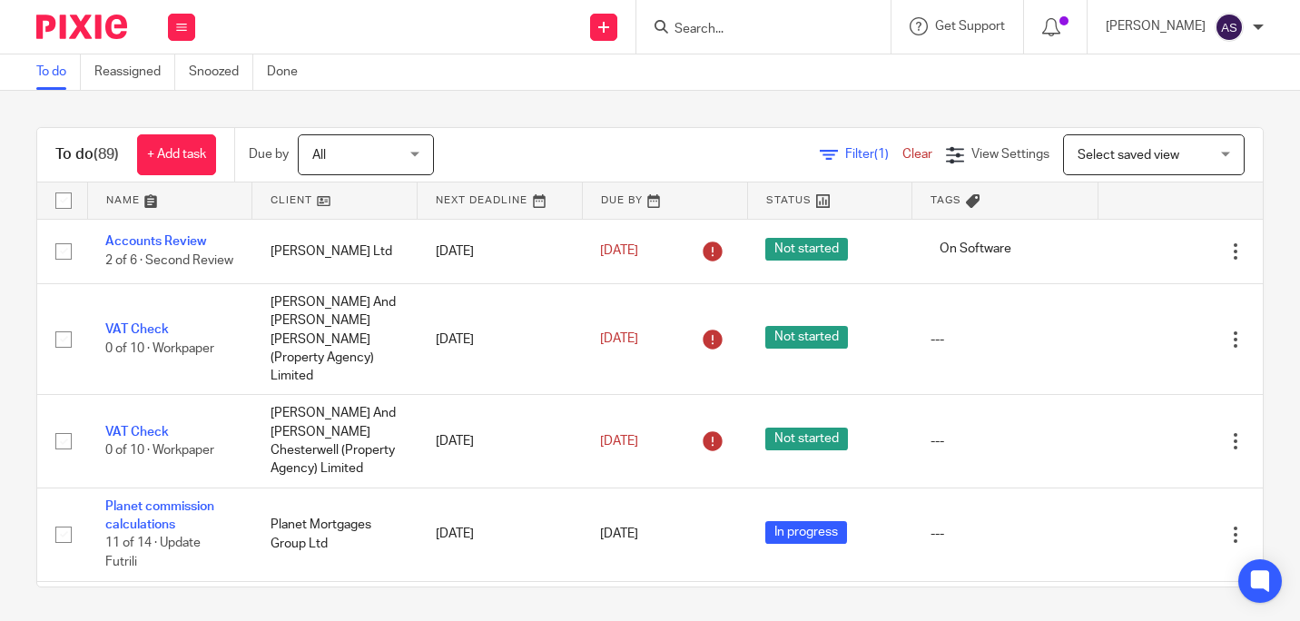
click at [731, 25] on input "Search" at bounding box center [754, 30] width 163 height 16
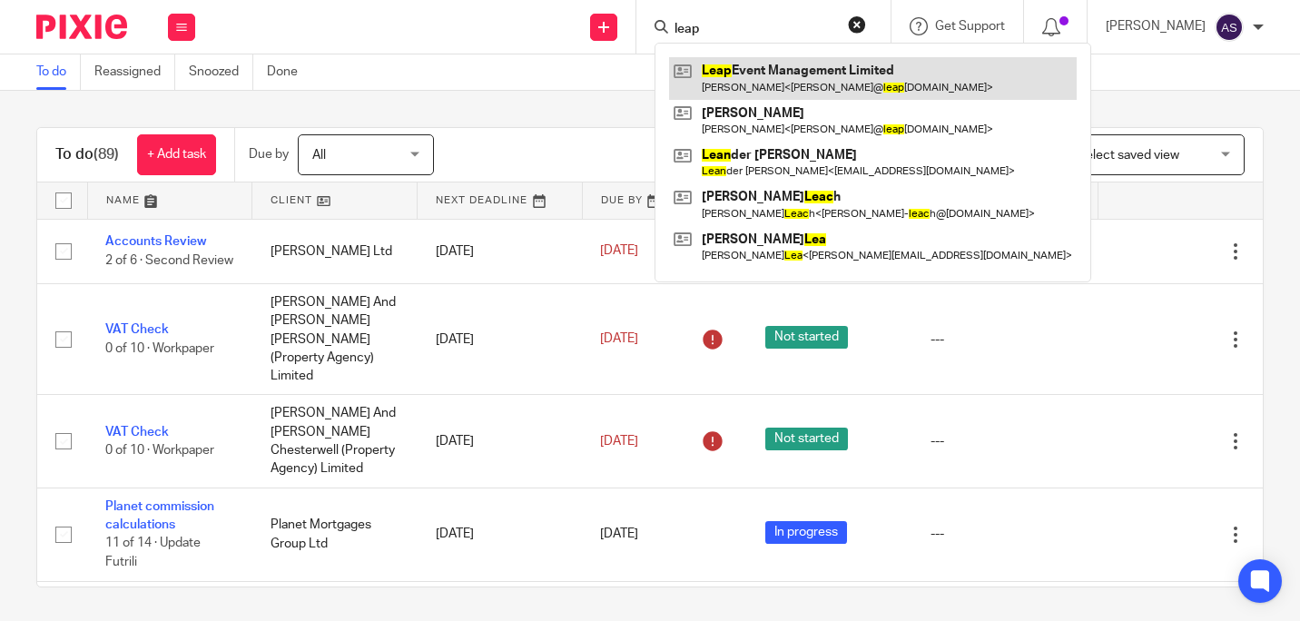
type input "leap"
click at [767, 67] on link at bounding box center [873, 78] width 408 height 42
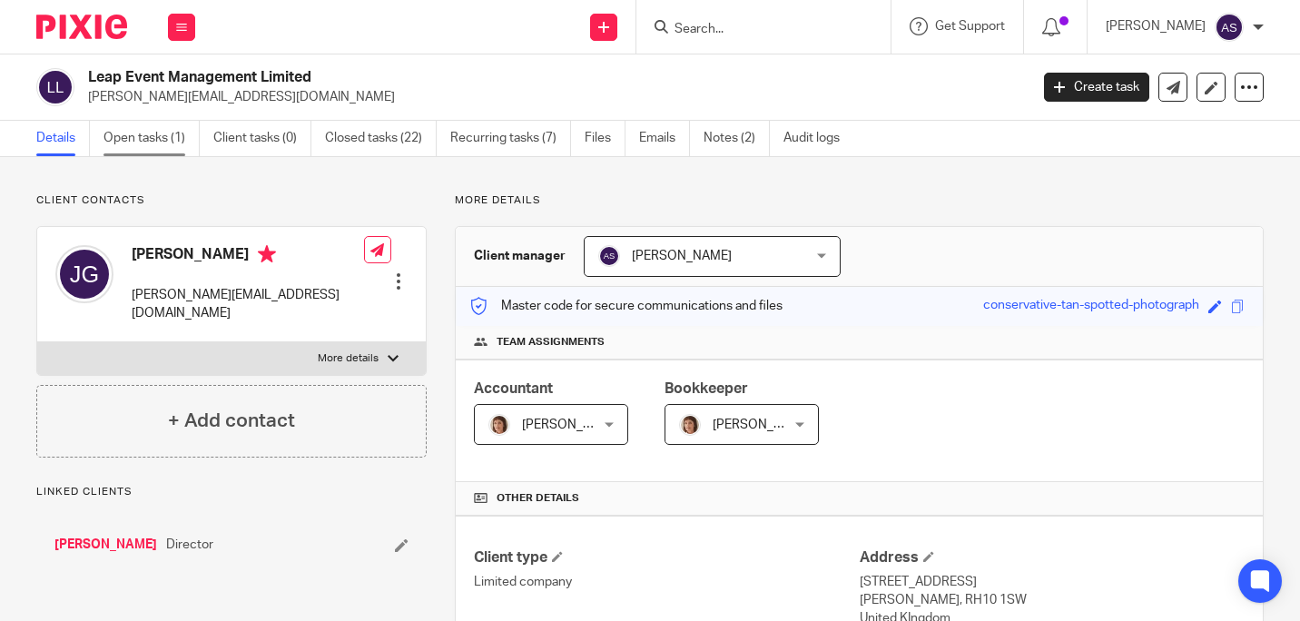
click at [129, 137] on link "Open tasks (1)" at bounding box center [151, 138] width 96 height 35
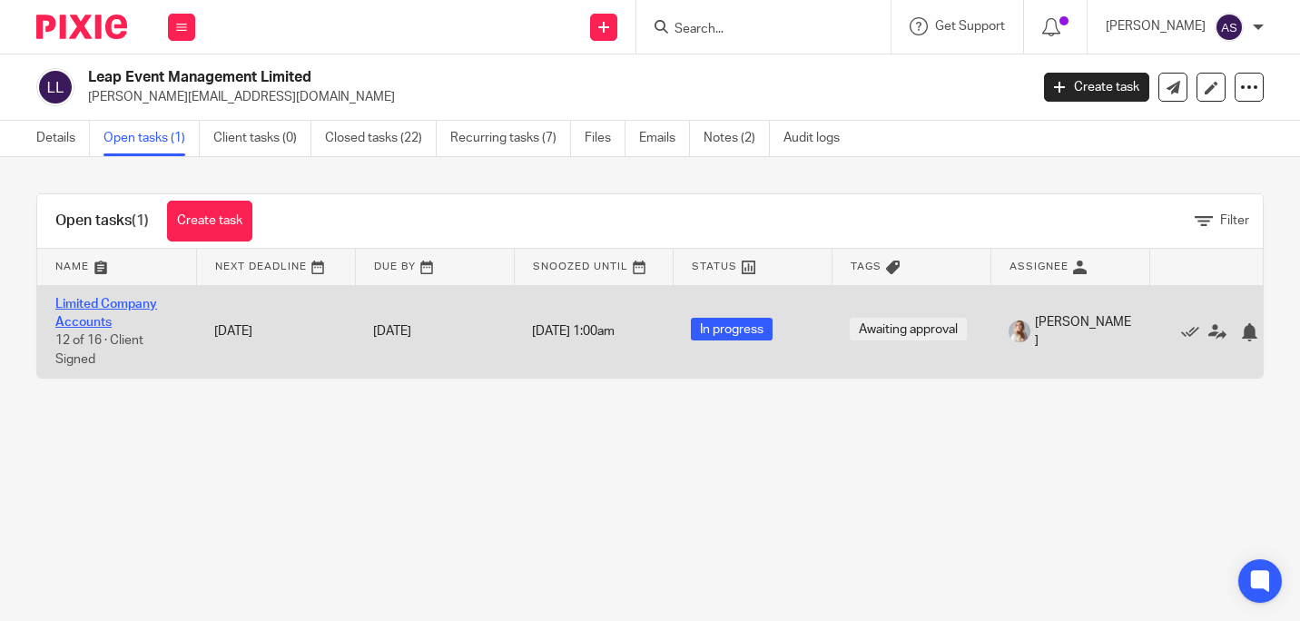
click at [103, 300] on link "Limited Company Accounts" at bounding box center [106, 313] width 102 height 31
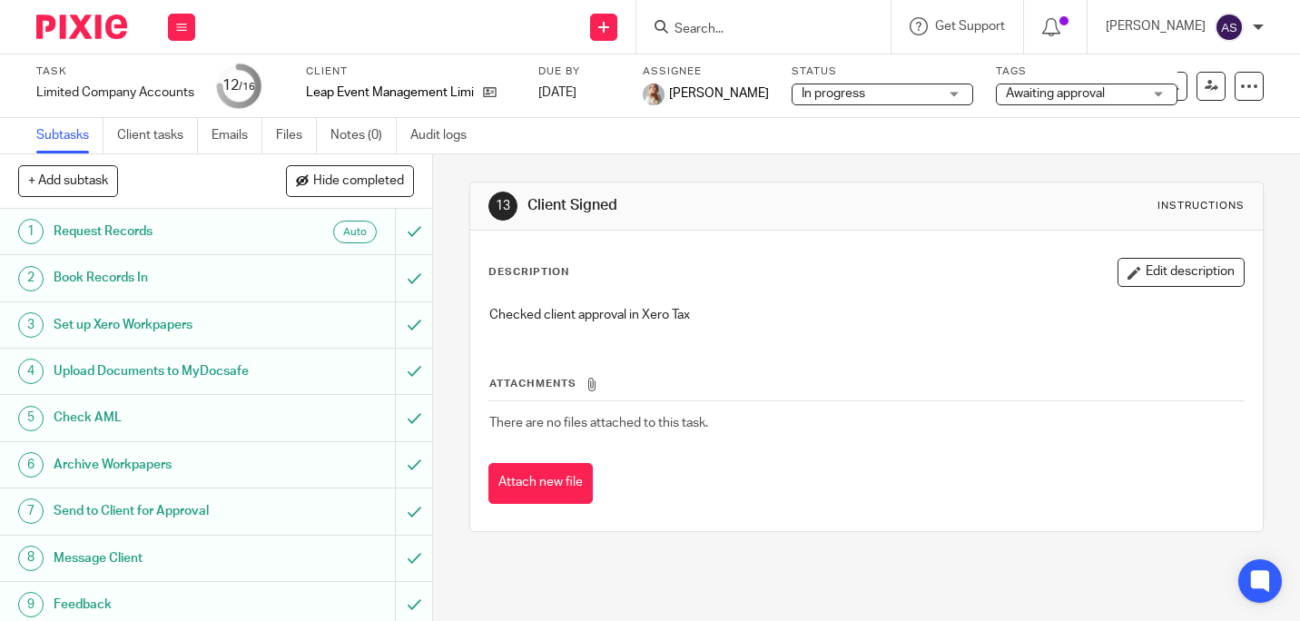
click at [1120, 93] on div "Awaiting approval" at bounding box center [1087, 95] width 182 height 22
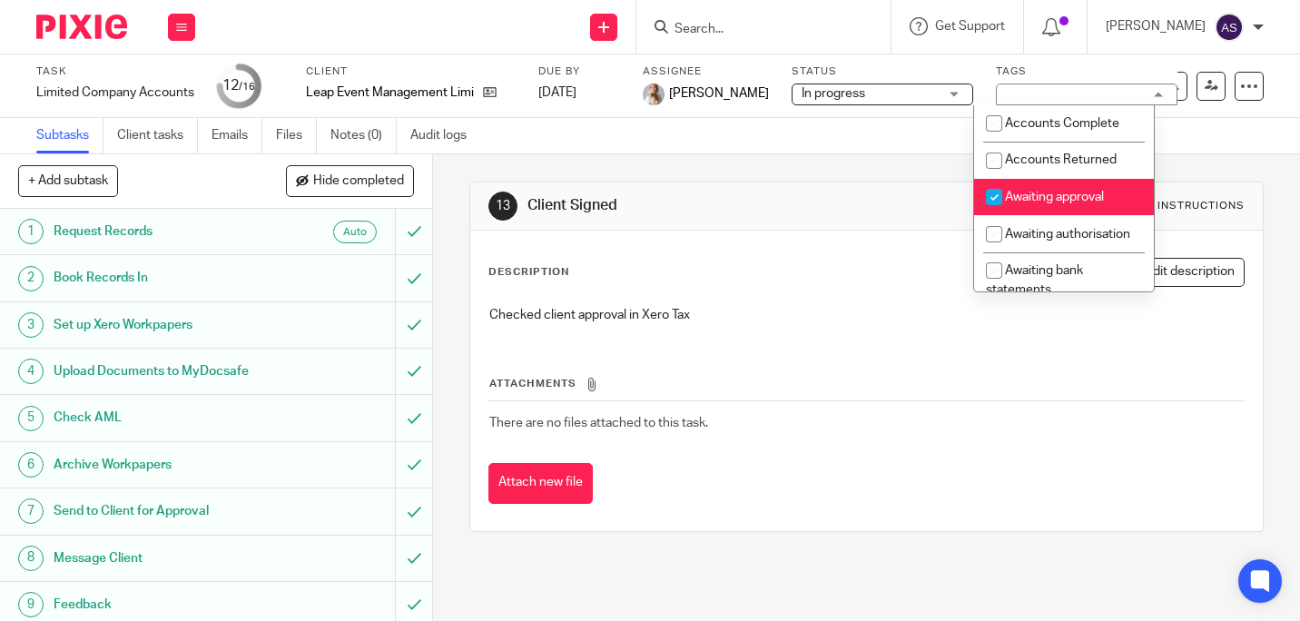
click at [1016, 196] on span "Awaiting approval" at bounding box center [1054, 197] width 99 height 13
checkbox input "false"
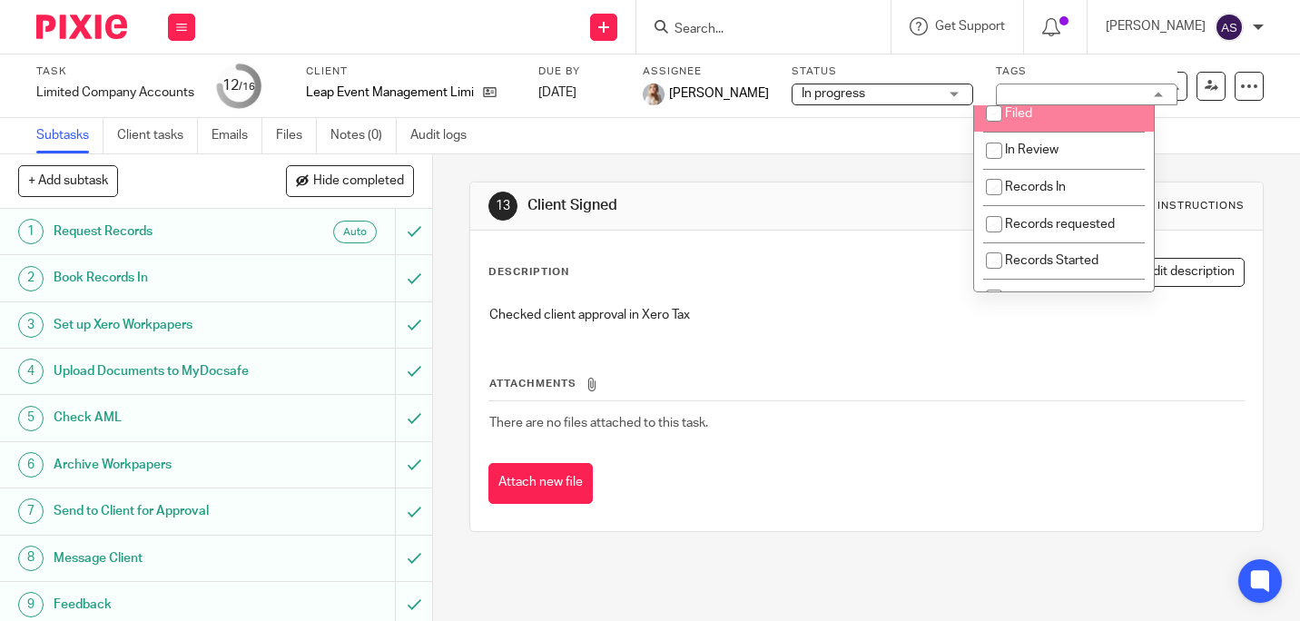
scroll to position [454, 0]
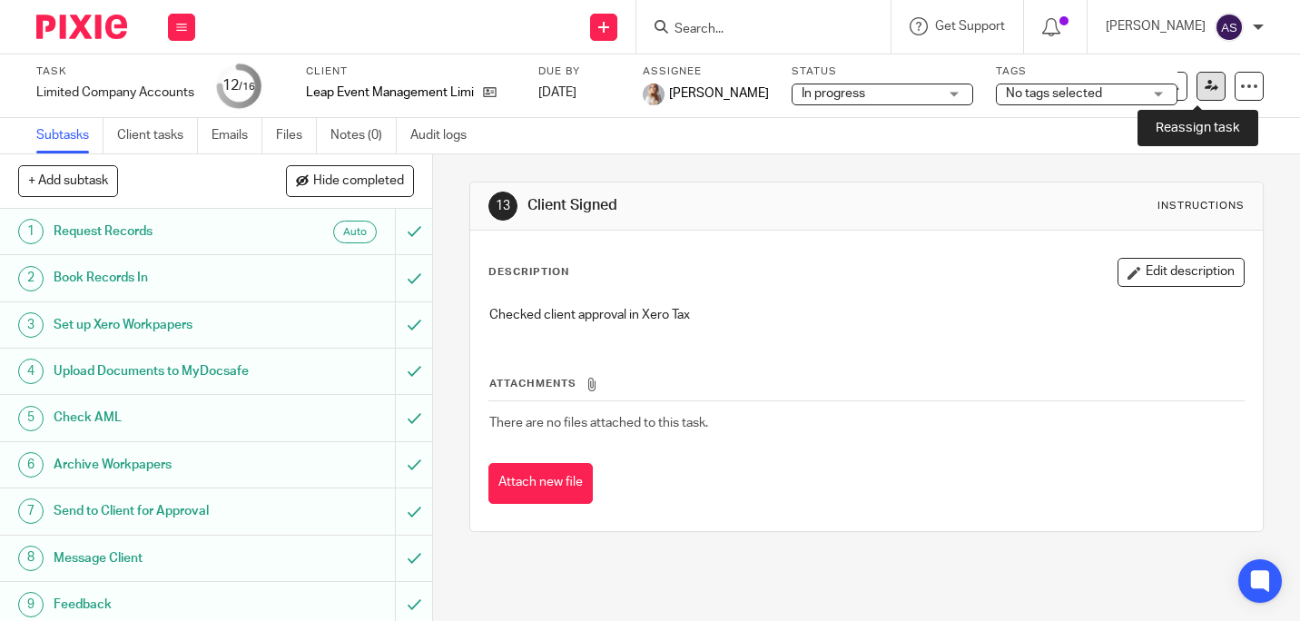
click at [1204, 86] on icon at bounding box center [1211, 86] width 14 height 14
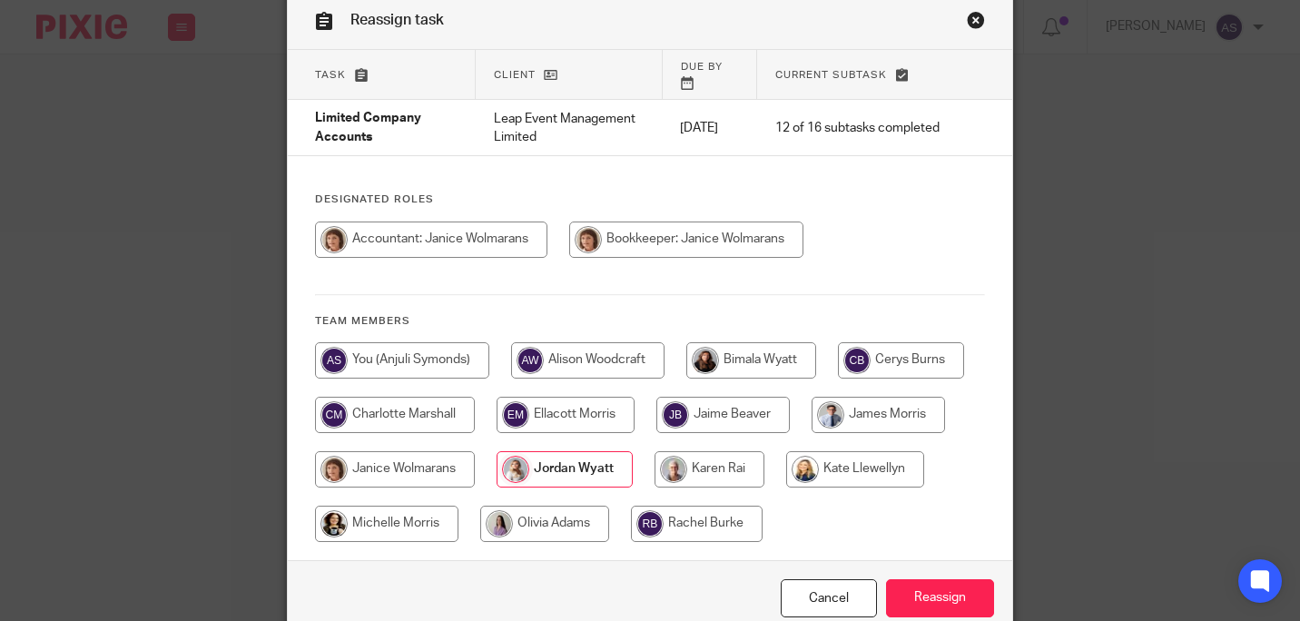
scroll to position [155, 0]
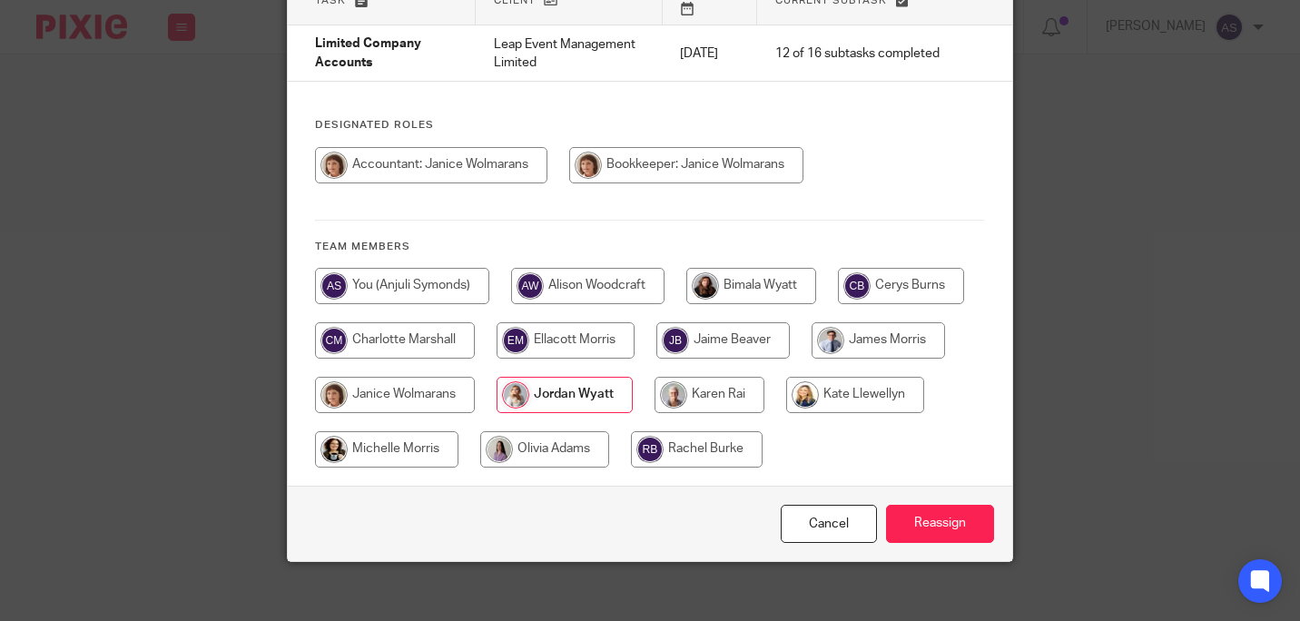
click at [408, 268] on input "radio" at bounding box center [402, 286] width 174 height 36
radio input "true"
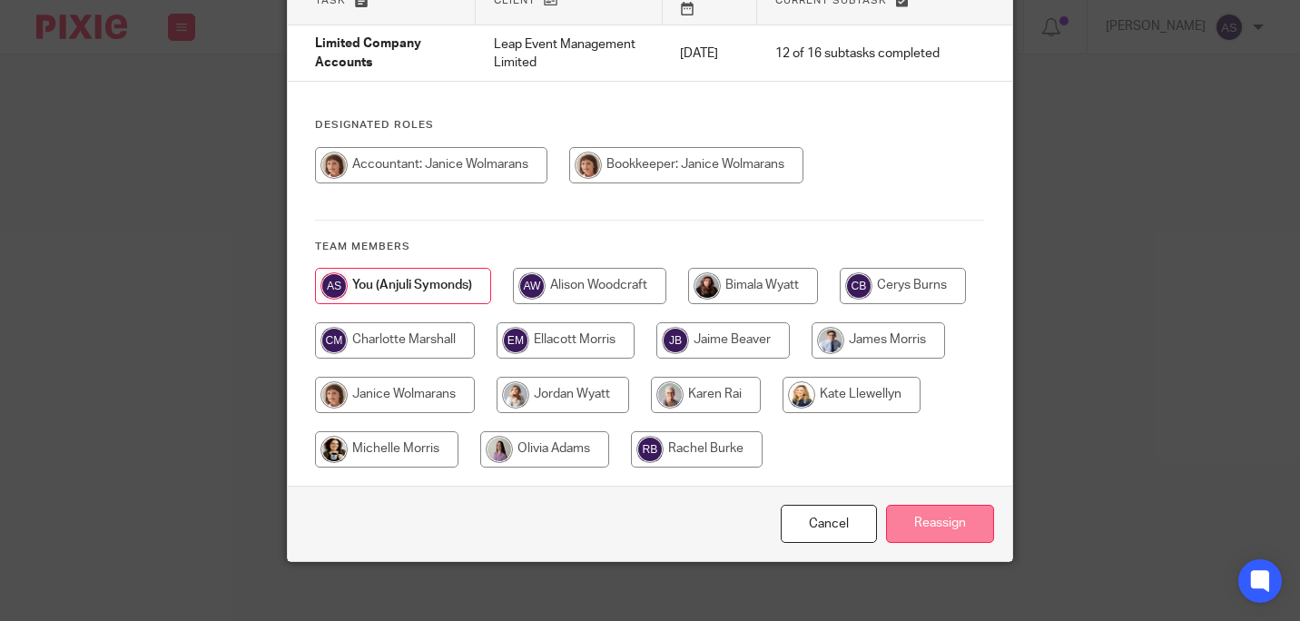
click at [890, 511] on input "Reassign" at bounding box center [940, 524] width 108 height 39
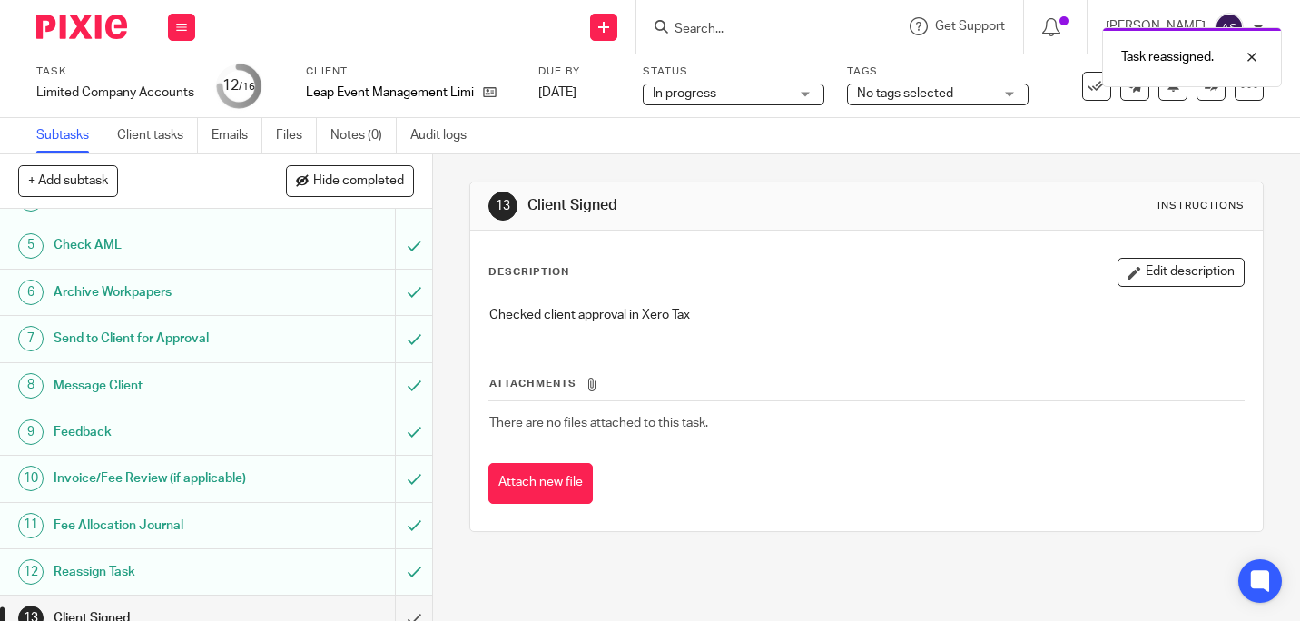
scroll to position [272, 0]
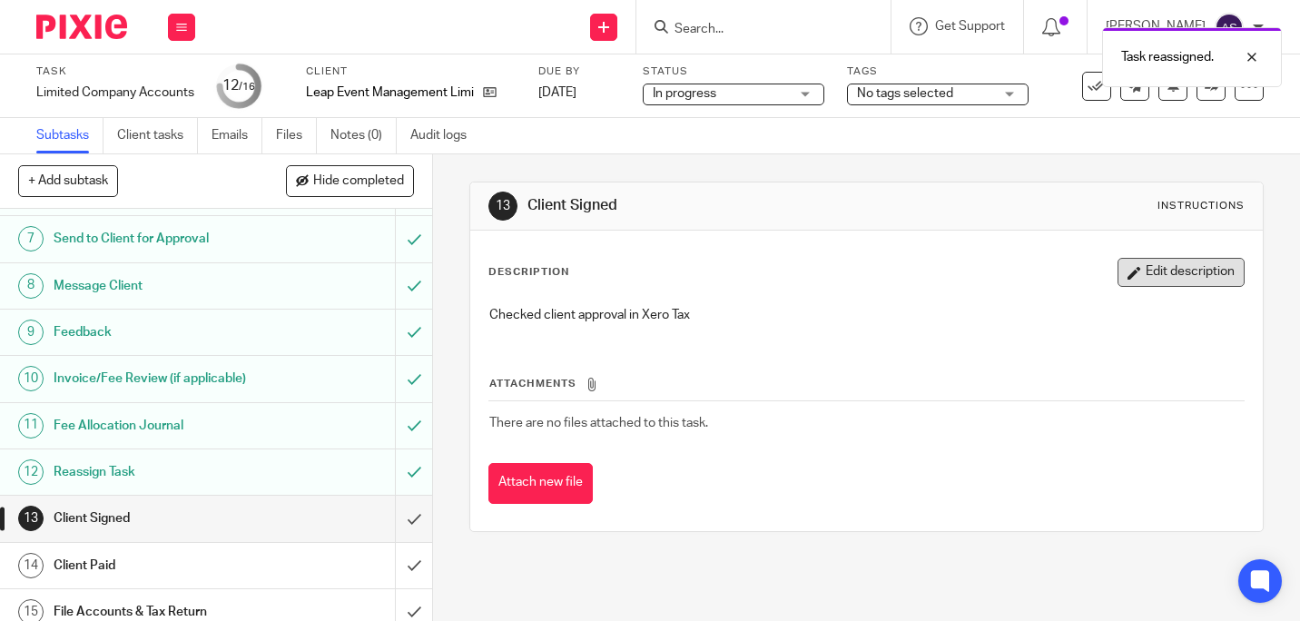
click at [1124, 280] on button "Edit description" at bounding box center [1180, 272] width 127 height 29
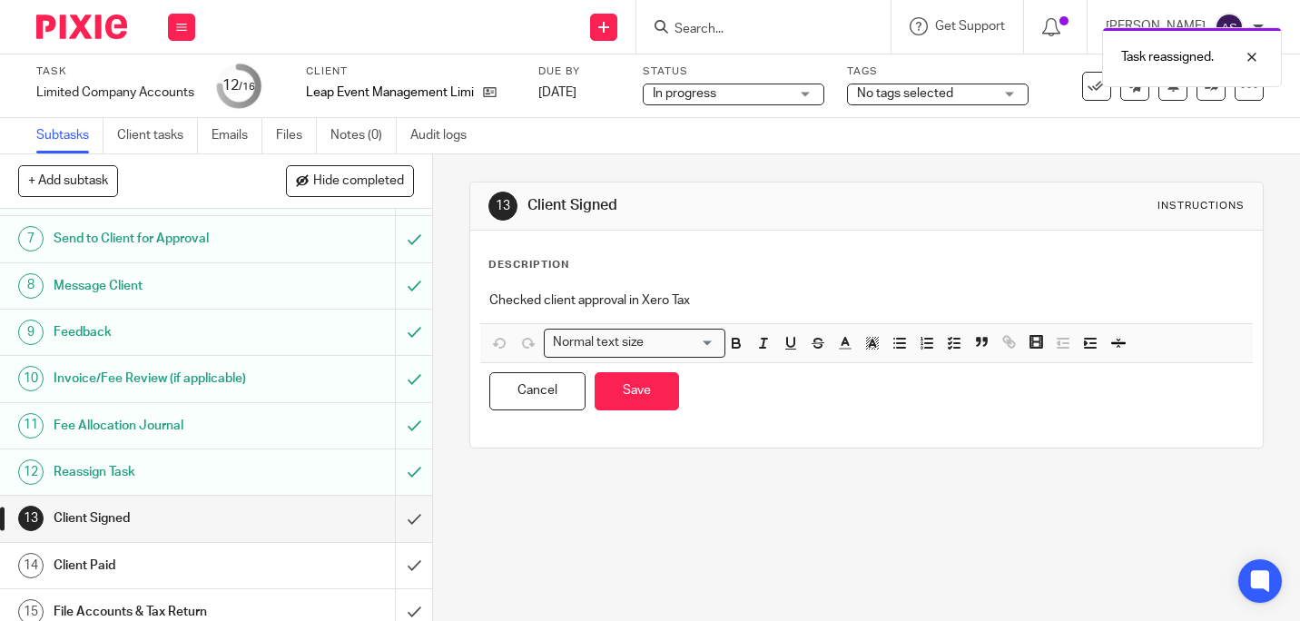
click at [836, 290] on div "Checked client approval in Xero Tax" at bounding box center [866, 302] width 772 height 41
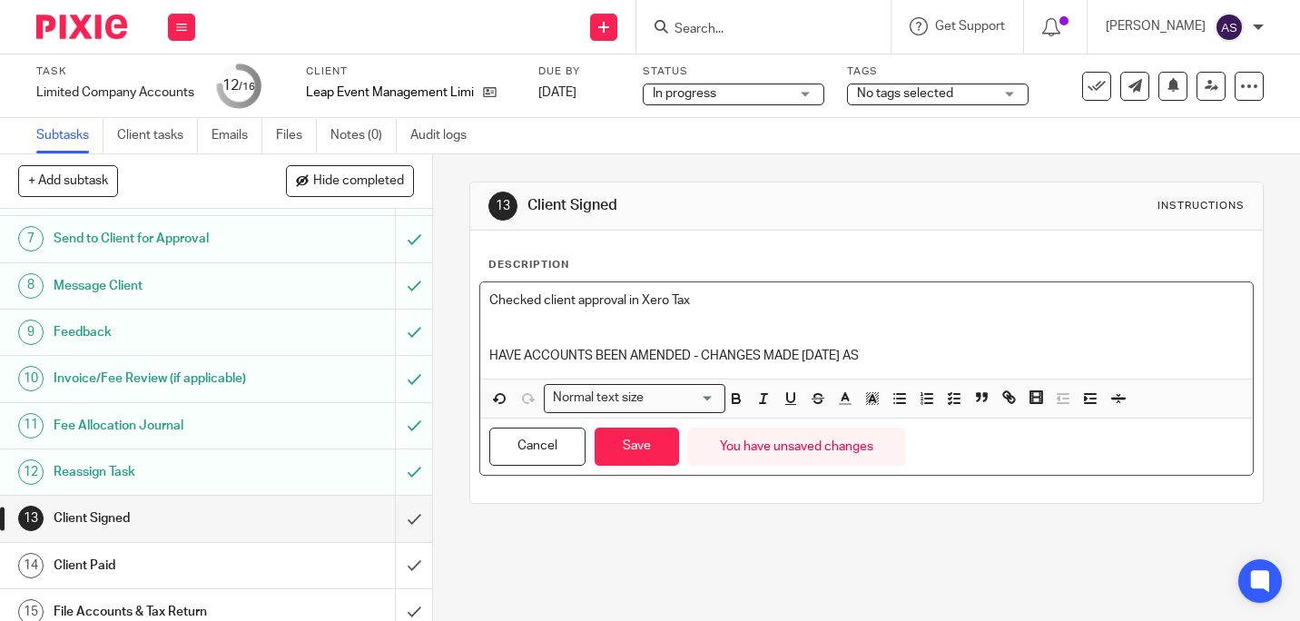
drag, startPoint x: 789, startPoint y: 355, endPoint x: 474, endPoint y: 358, distance: 315.0
click at [479, 358] on div "Checked client approval in Xero Tax HAVE ACCOUNTS BEEN AMENDED - CHANGES MADE […" at bounding box center [866, 378] width 774 height 194
click at [870, 397] on polyline "button" at bounding box center [873, 398] width 6 height 7
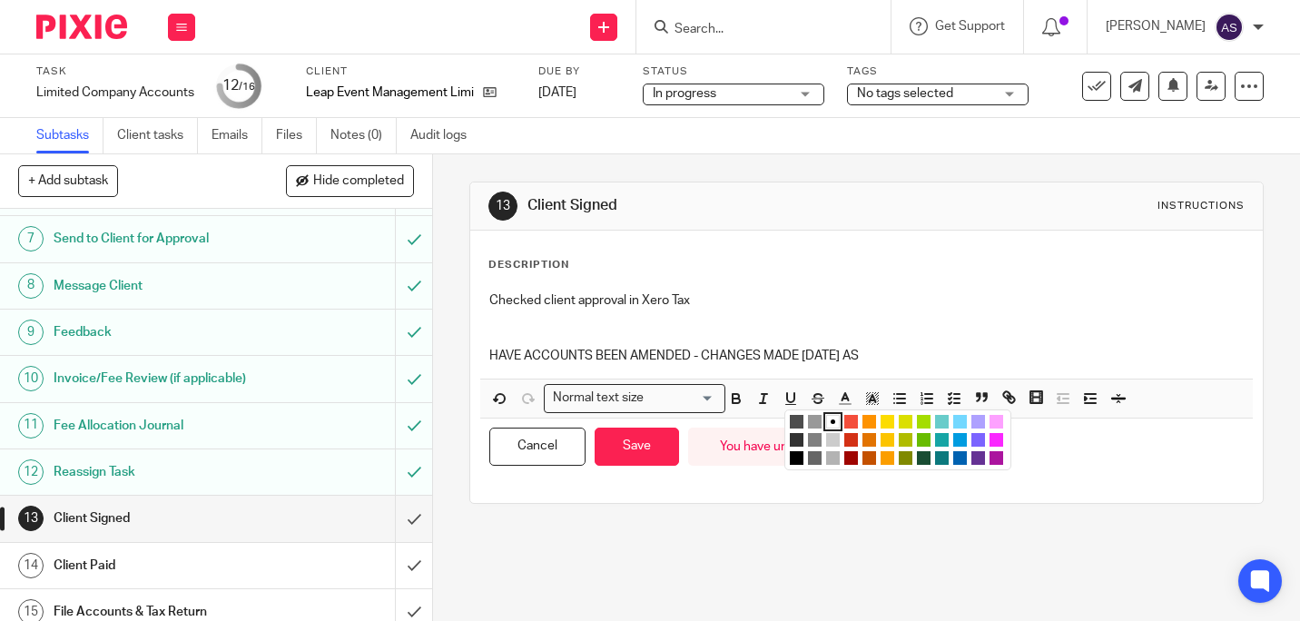
click at [863, 417] on li "color:#FE9200" at bounding box center [869, 422] width 14 height 14
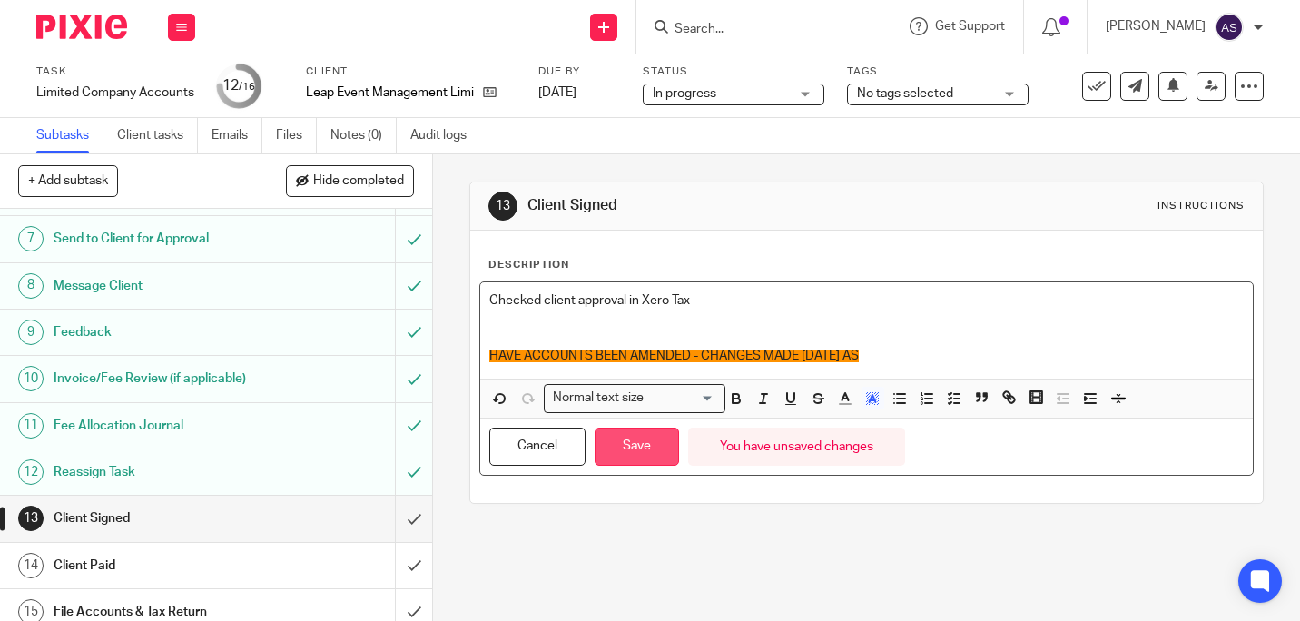
click at [634, 449] on button "Save" at bounding box center [637, 447] width 84 height 39
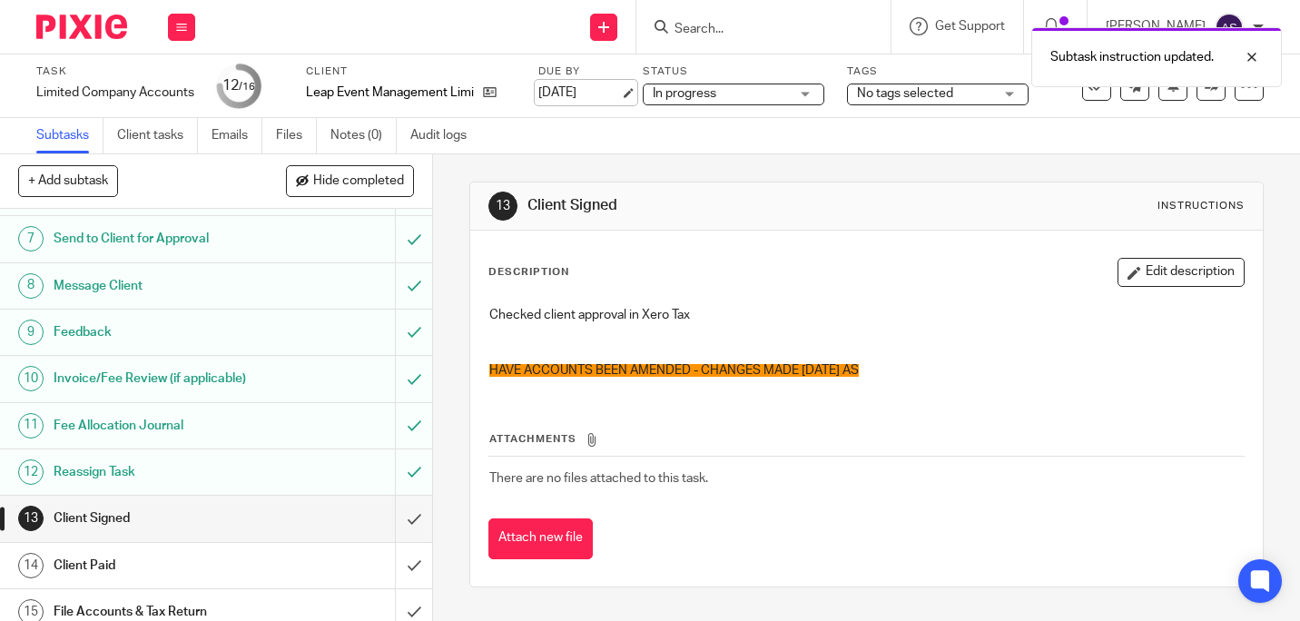
click at [612, 92] on link "[DATE]" at bounding box center [579, 93] width 82 height 19
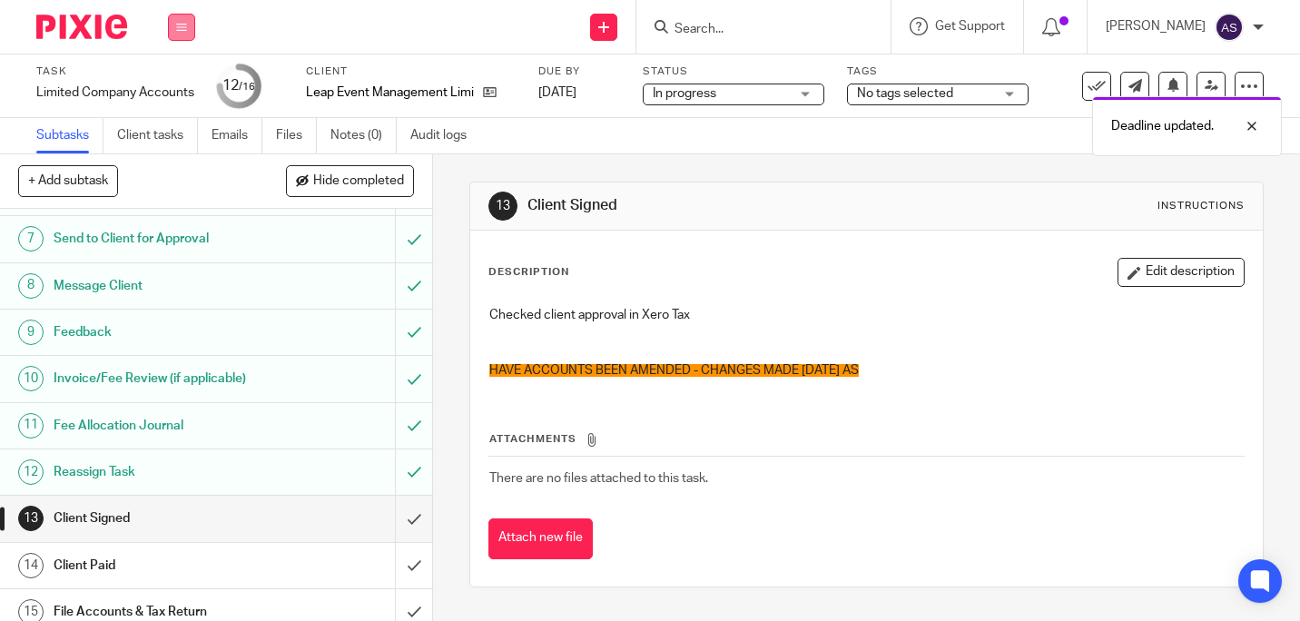
click at [182, 22] on icon at bounding box center [181, 27] width 11 height 11
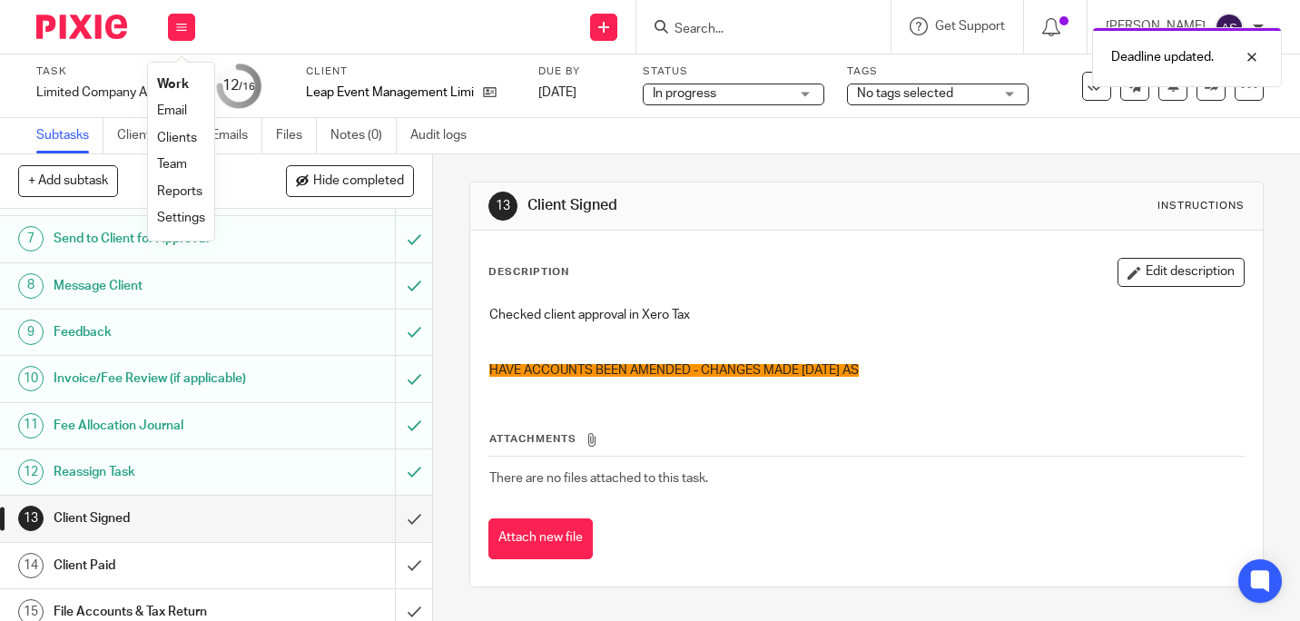
click at [195, 81] on li "Work" at bounding box center [181, 85] width 48 height 26
click at [183, 80] on link "Work" at bounding box center [173, 84] width 32 height 13
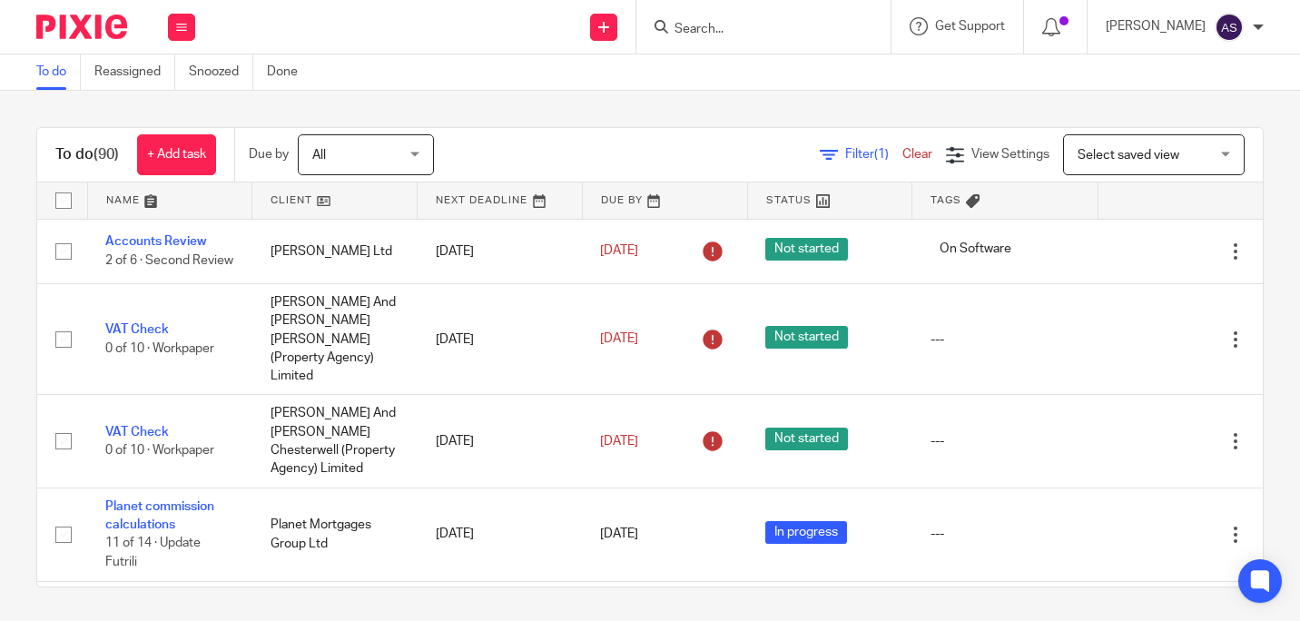
click at [801, 31] on input "Search" at bounding box center [754, 30] width 163 height 16
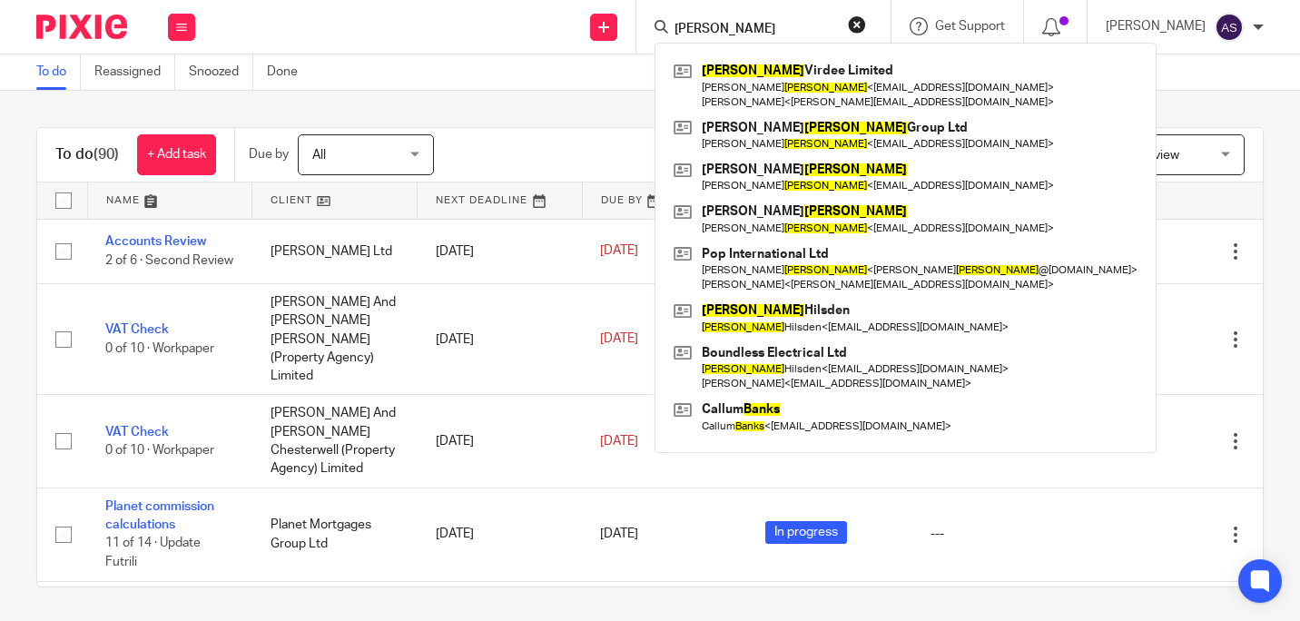
type input "hanks"
click button "submit" at bounding box center [0, 0] width 0 height 0
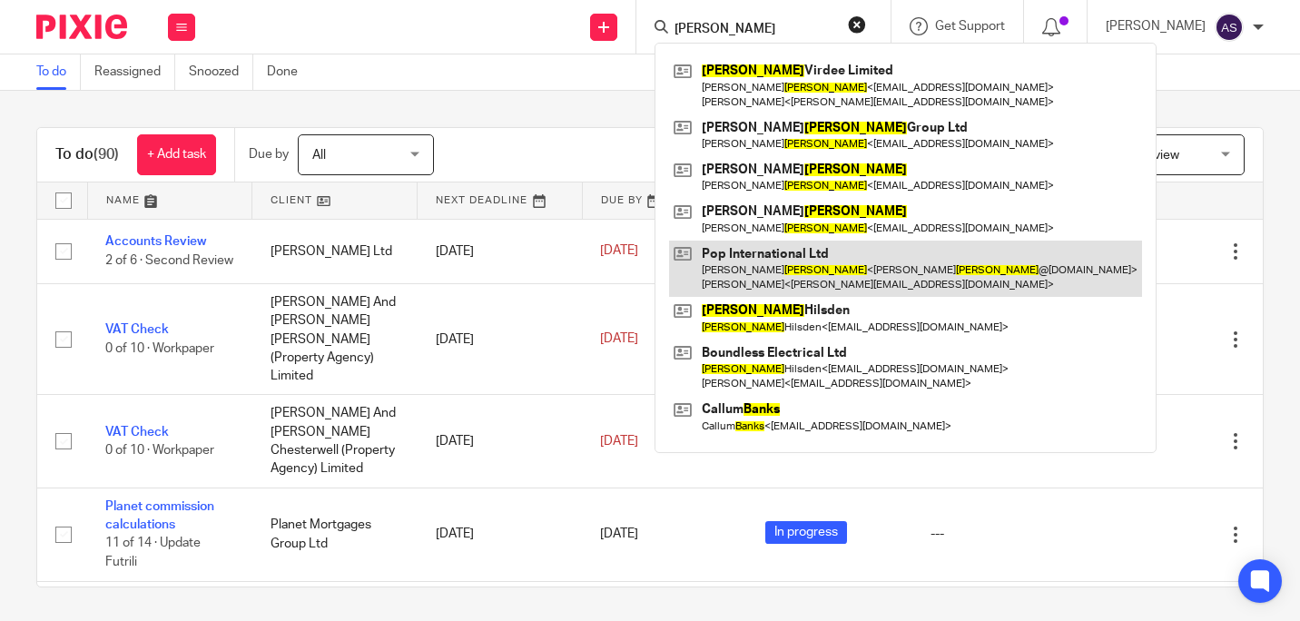
click at [814, 262] on link at bounding box center [905, 269] width 473 height 56
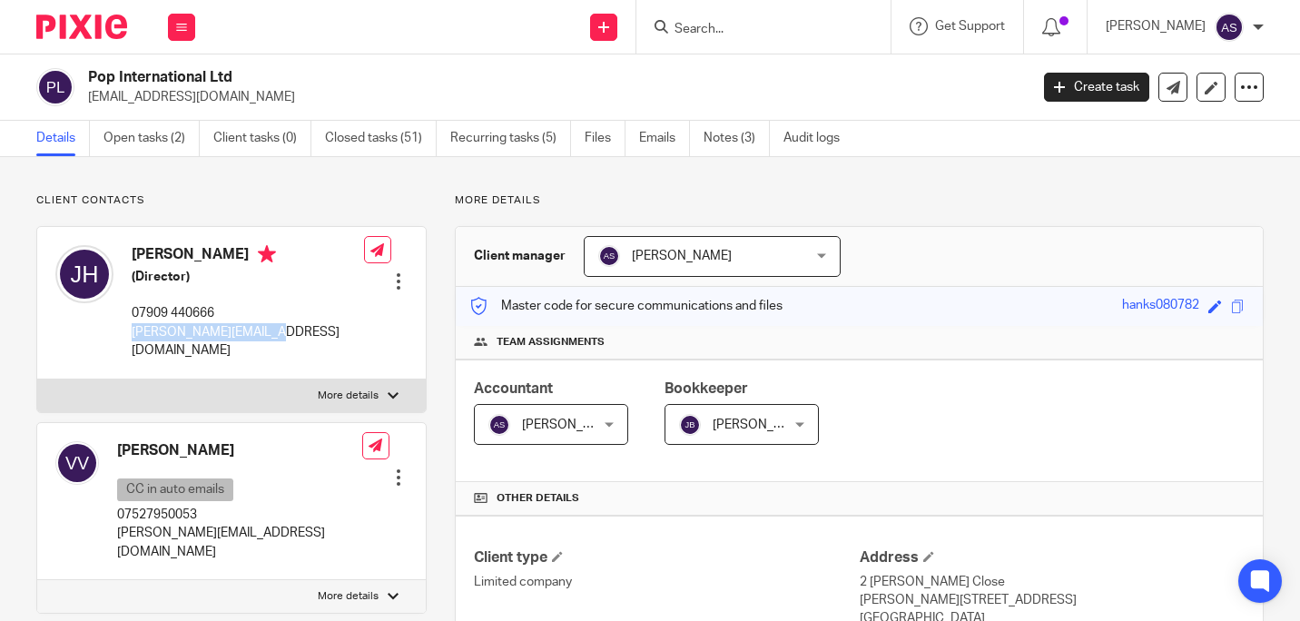
drag, startPoint x: 272, startPoint y: 329, endPoint x: 128, endPoint y: 338, distance: 144.6
click at [128, 338] on div "[PERSON_NAME] (Director) 07909 440666 [PERSON_NAME][EMAIL_ADDRESS][DOMAIN_NAME]" at bounding box center [209, 302] width 309 height 133
copy p "[PERSON_NAME][EMAIL_ADDRESS][DOMAIN_NAME]"
click at [727, 23] on input "Search" at bounding box center [754, 30] width 163 height 16
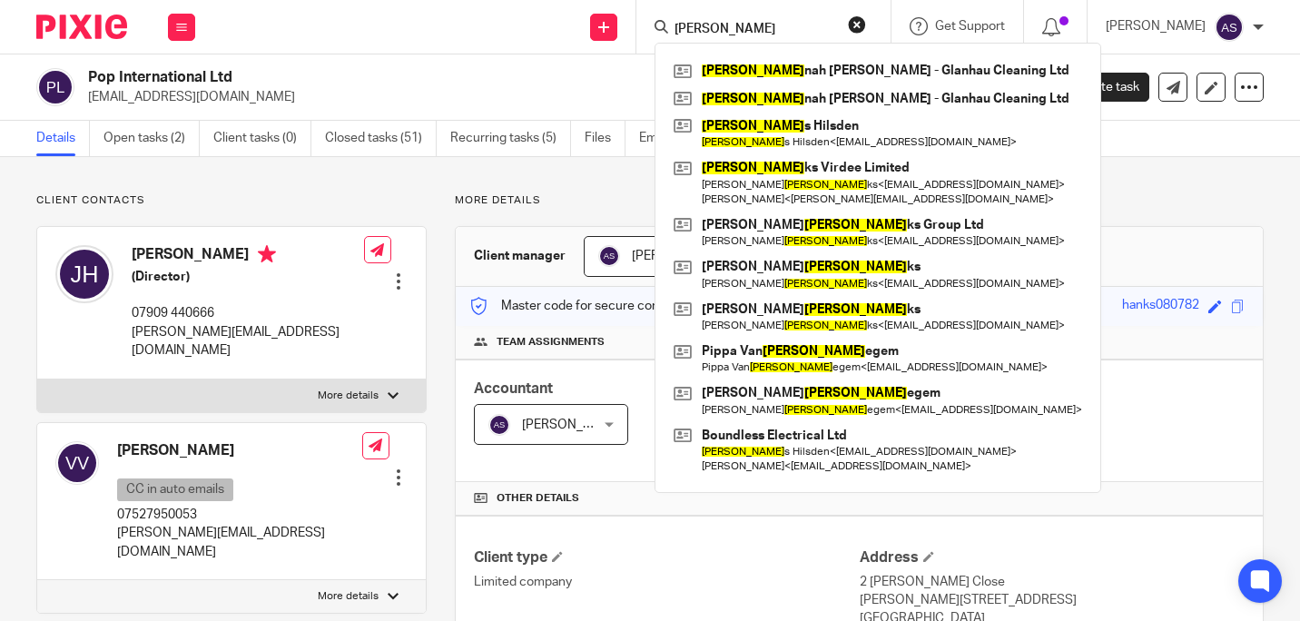
type input "[PERSON_NAME]"
click button "submit" at bounding box center [0, 0] width 0 height 0
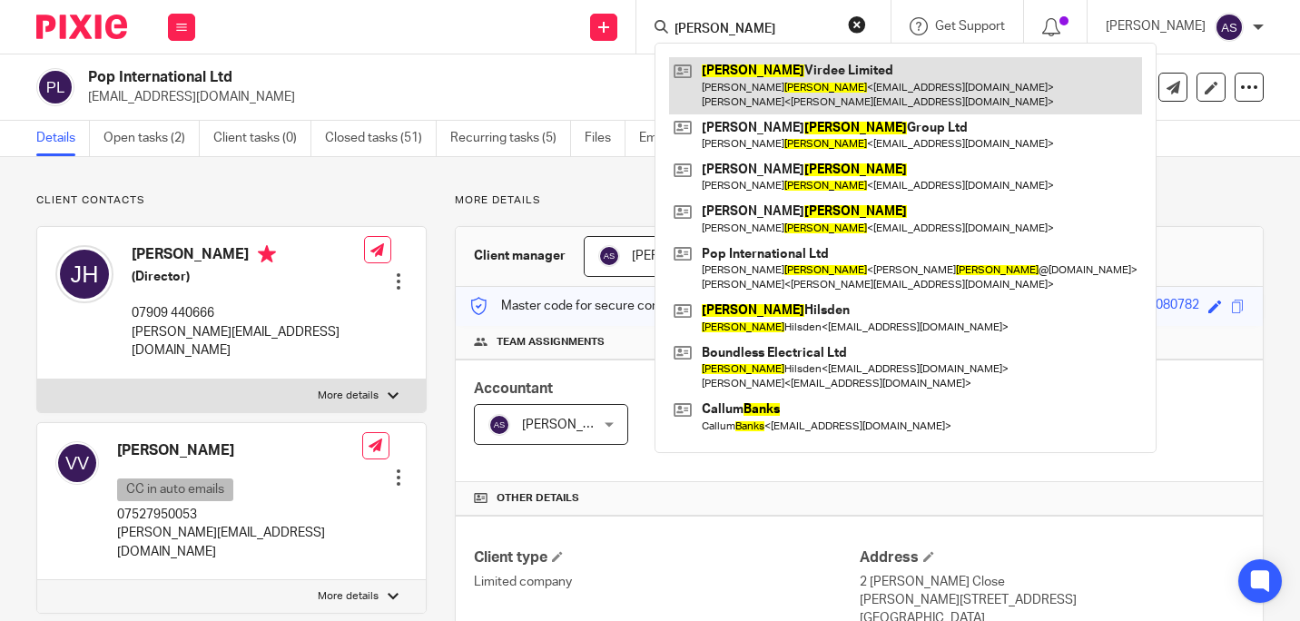
click at [753, 74] on link at bounding box center [905, 85] width 473 height 56
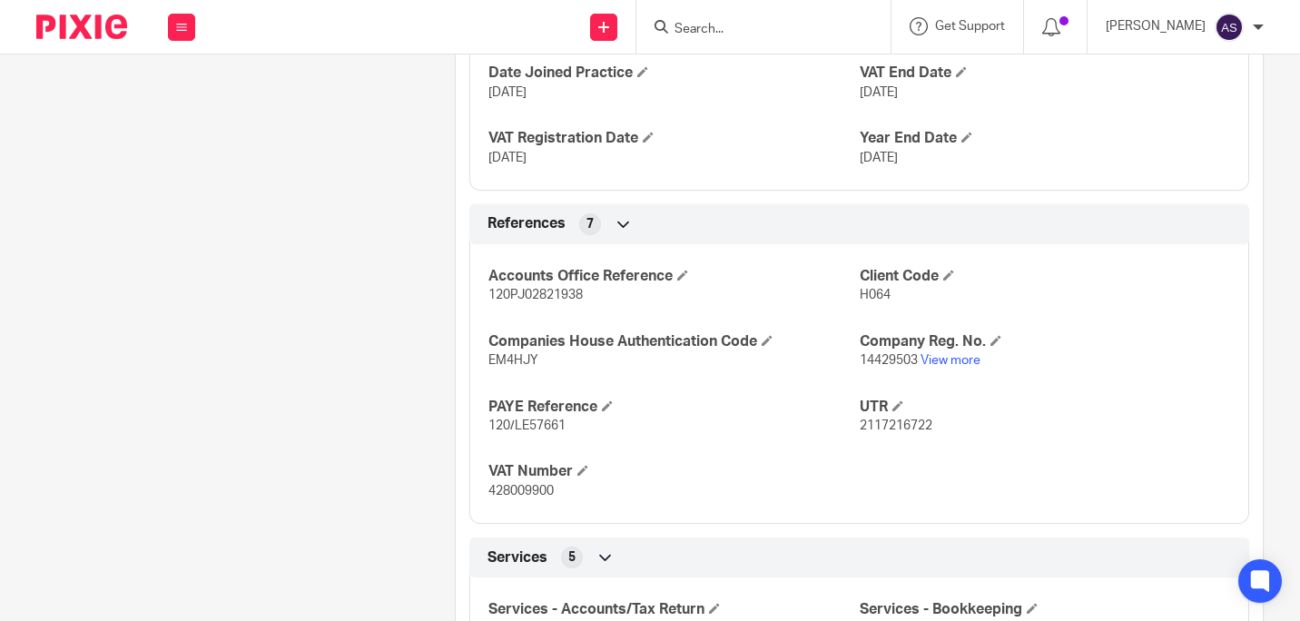
scroll to position [998, 0]
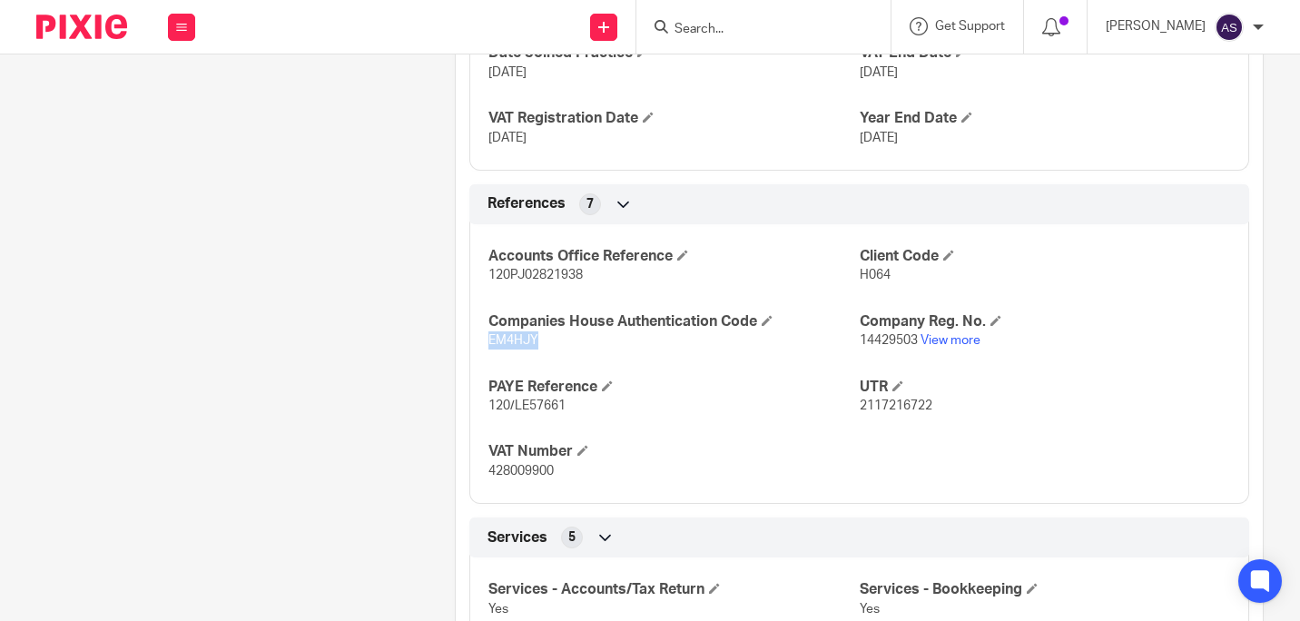
drag, startPoint x: 543, startPoint y: 348, endPoint x: 475, endPoint y: 339, distance: 68.7
click at [475, 339] on div "Accounts Office Reference 120PJ02821938 Client Code H064 Companies House Authen…" at bounding box center [859, 357] width 780 height 293
copy span "EM4HJY"
click at [730, 28] on input "Search" at bounding box center [754, 30] width 163 height 16
type input "pop"
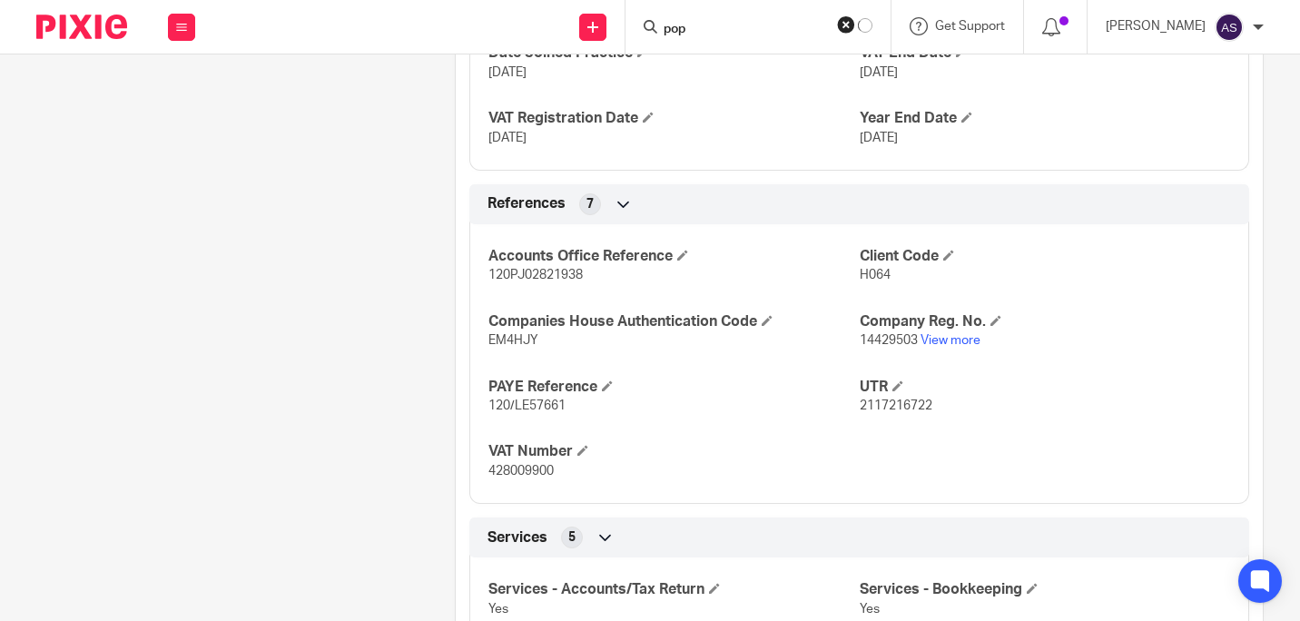
click button "submit" at bounding box center [0, 0] width 0 height 0
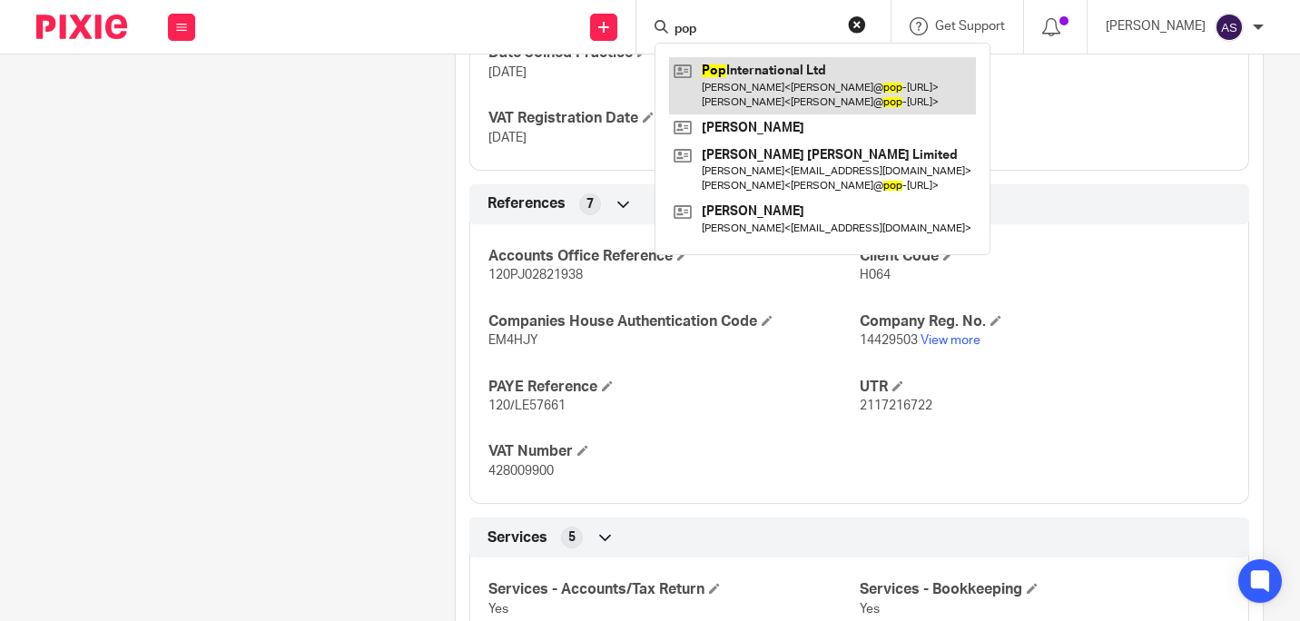
click at [763, 78] on link at bounding box center [822, 85] width 307 height 56
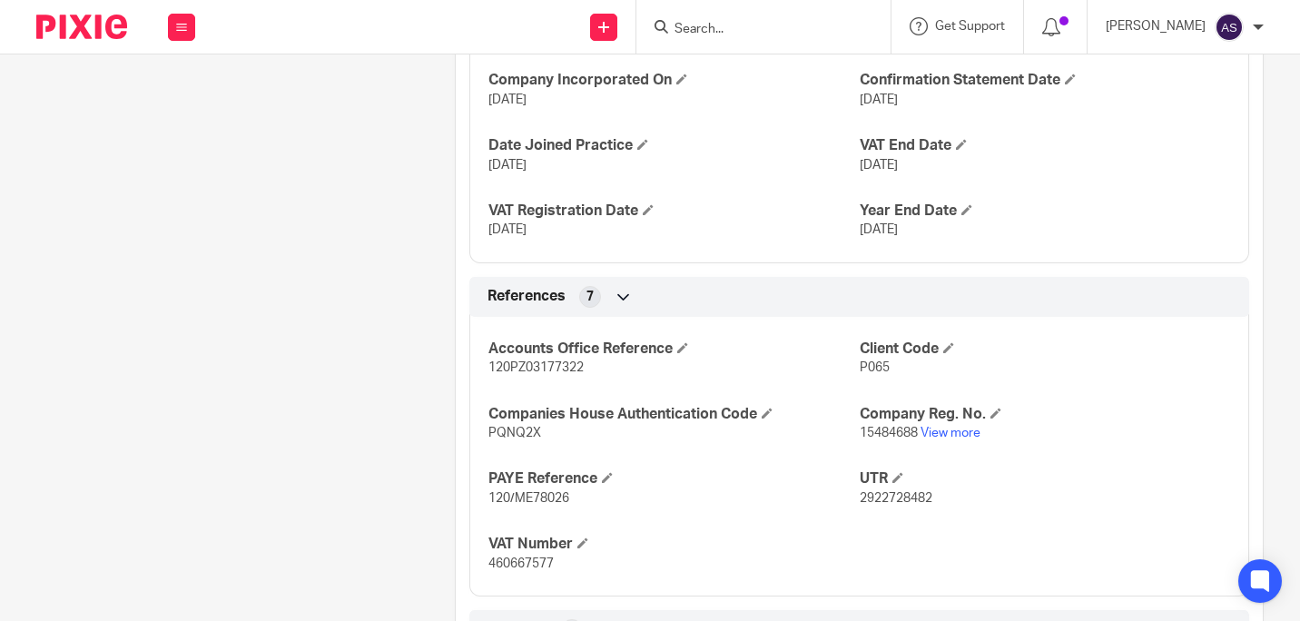
scroll to position [1089, 0]
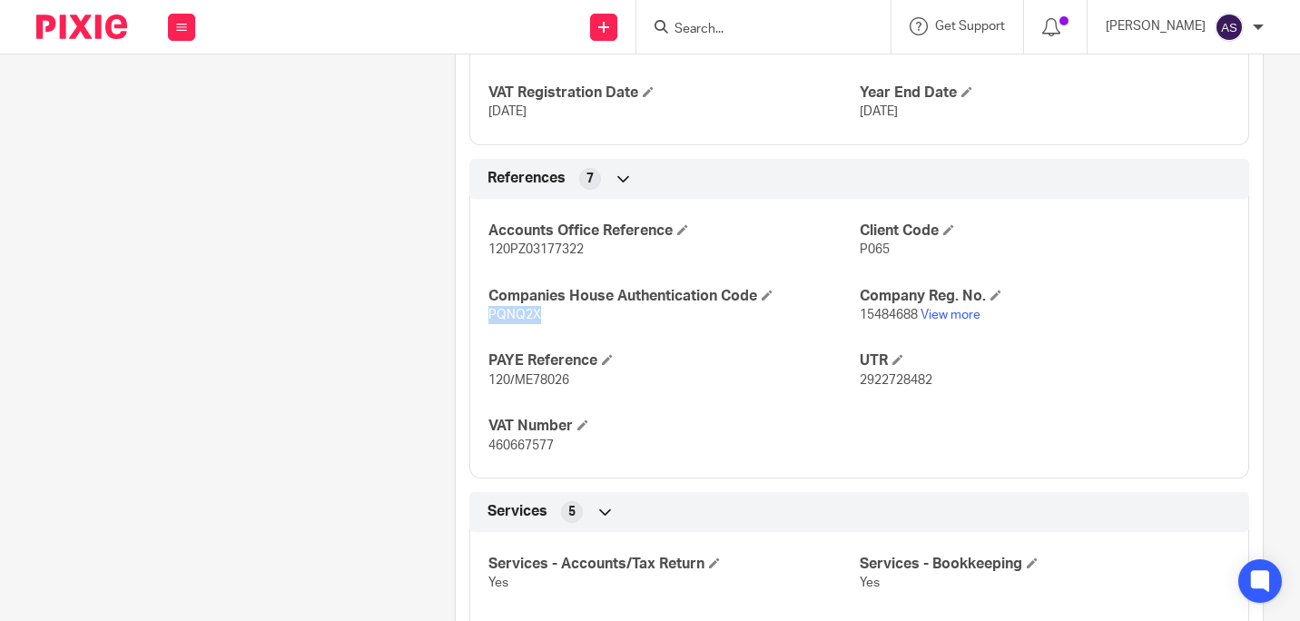
drag, startPoint x: 546, startPoint y: 322, endPoint x: 481, endPoint y: 319, distance: 64.5
click at [481, 319] on div "Accounts Office Reference 120PZ03177322 Client Code P065 Companies House Authen…" at bounding box center [859, 331] width 780 height 293
copy span "PQNQ2X"
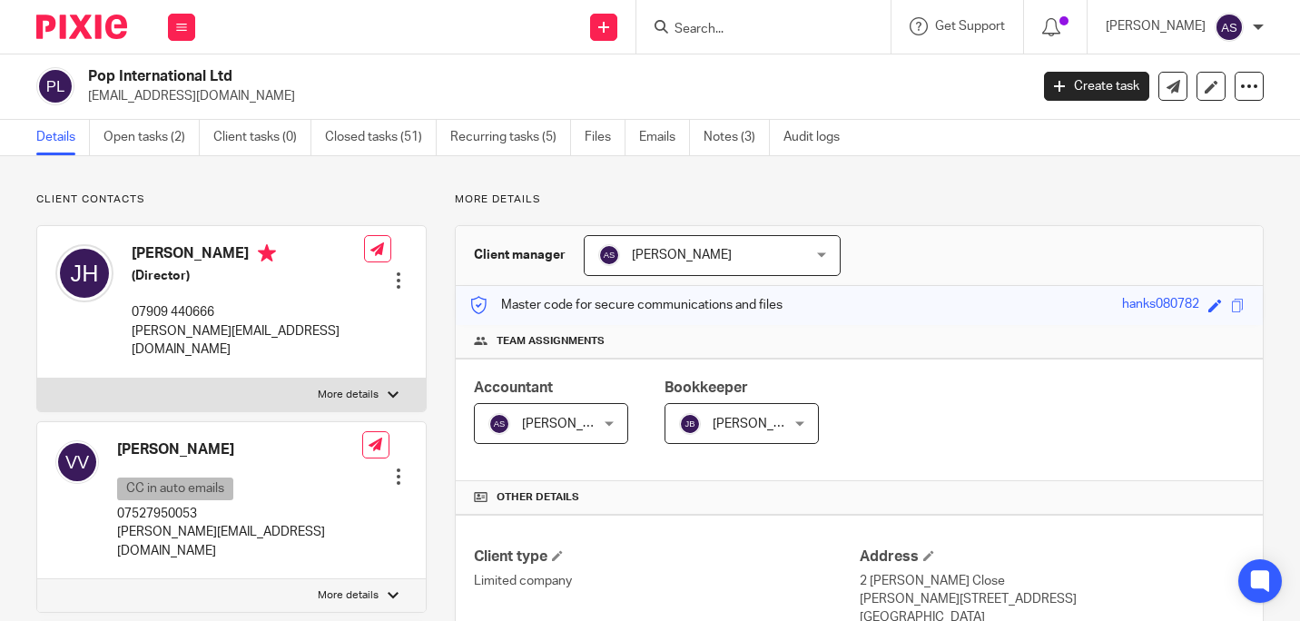
scroll to position [0, 0]
click at [718, 15] on form at bounding box center [769, 26] width 193 height 23
click at [719, 24] on input "Search" at bounding box center [754, 30] width 163 height 16
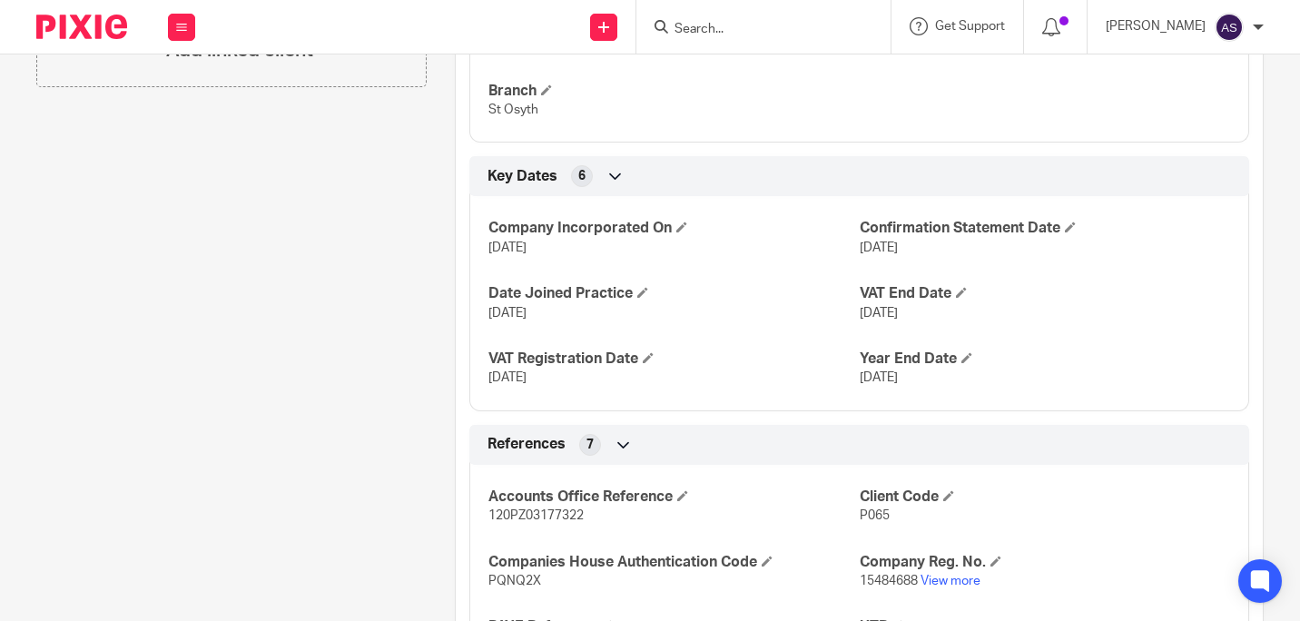
scroll to position [908, 0]
